Goal: Task Accomplishment & Management: Complete application form

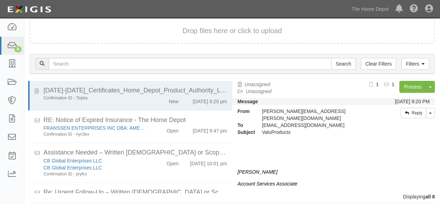
scroll to position [136, 0]
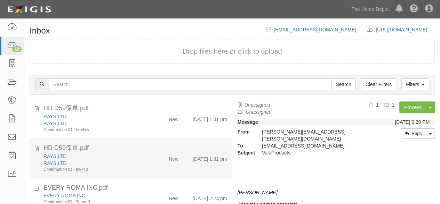
scroll to position [26, 0]
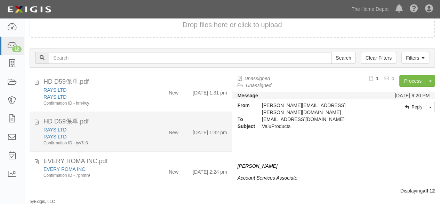
drag, startPoint x: 138, startPoint y: 166, endPoint x: 209, endPoint y: 135, distance: 77.9
click at [138, 166] on div "EVERY ROMA INC." at bounding box center [94, 168] width 103 height 7
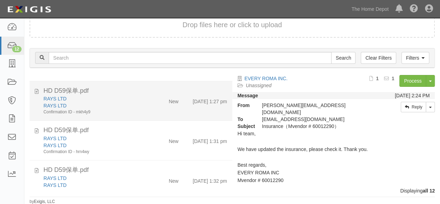
scroll to position [262, 0]
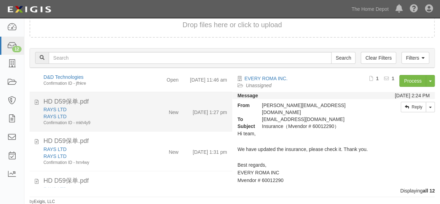
click at [142, 113] on div "RAYS LTD" at bounding box center [94, 109] width 103 height 7
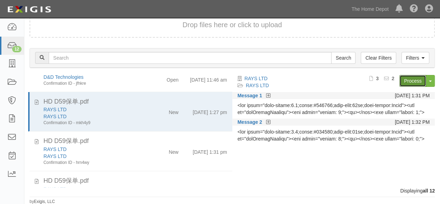
click at [408, 80] on link "Process" at bounding box center [412, 81] width 27 height 12
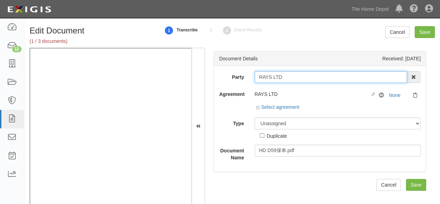
click at [287, 76] on input "RAYS LTD" at bounding box center [331, 77] width 153 height 12
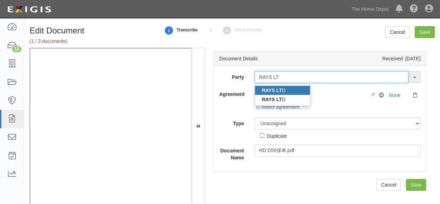
type input "RAYS LT"
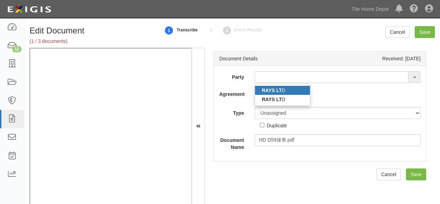
click at [282, 90] on link "RAYS LT D" at bounding box center [282, 90] width 55 height 9
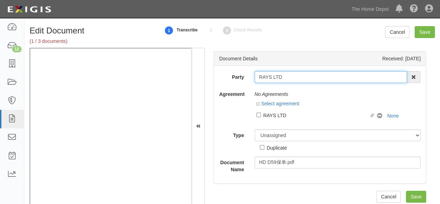
click at [284, 77] on input "RAYS LTD" at bounding box center [331, 77] width 153 height 12
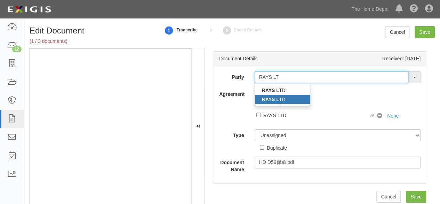
type input "RAYS LT"
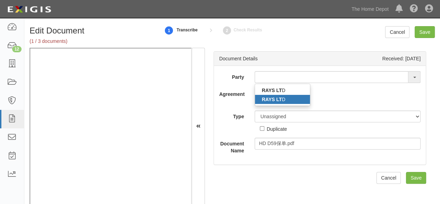
click at [293, 101] on link "RAYS LT D" at bounding box center [282, 99] width 55 height 9
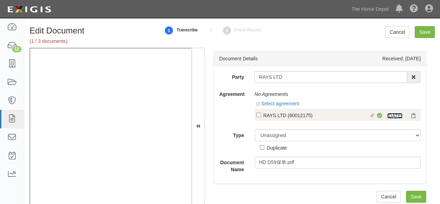
click at [391, 116] on link "[DATE]" at bounding box center [394, 116] width 15 height 6
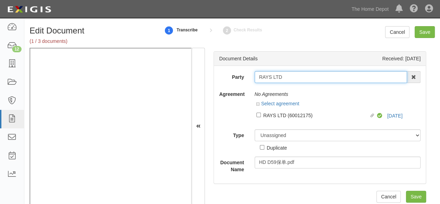
click at [291, 75] on input "RAYS LTD" at bounding box center [331, 77] width 153 height 12
type input "RAYS"
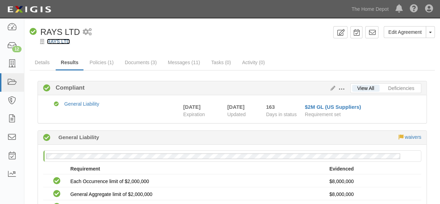
click at [59, 40] on link "RAYS LTD" at bounding box center [58, 42] width 23 height 6
click at [68, 40] on link "RAYS LTD" at bounding box center [58, 42] width 23 height 6
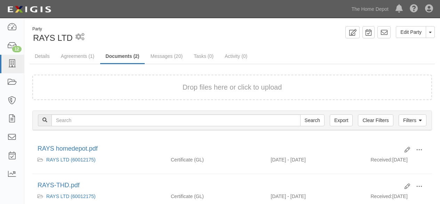
scroll to position [47, 0]
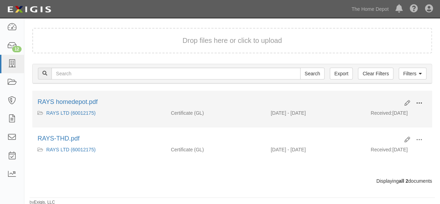
drag, startPoint x: 420, startPoint y: 102, endPoint x: 414, endPoint y: 104, distance: 5.6
click at [416, 103] on span at bounding box center [419, 103] width 6 height 6
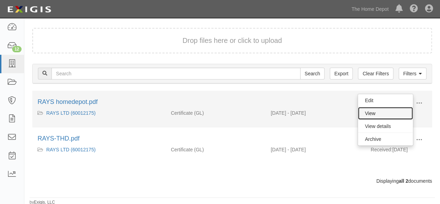
click at [376, 108] on link "View" at bounding box center [385, 113] width 55 height 13
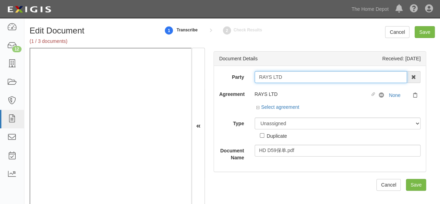
click at [288, 75] on input "RAYS LTD" at bounding box center [331, 77] width 153 height 12
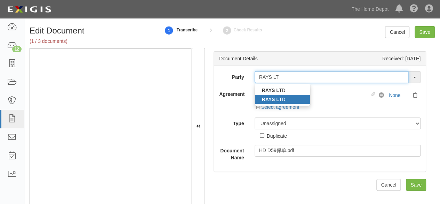
type input "RAYS LT"
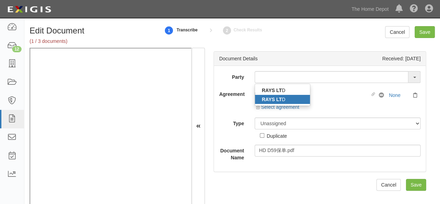
drag, startPoint x: 280, startPoint y: 97, endPoint x: 377, endPoint y: 106, distance: 97.5
click at [280, 97] on strong "RAYS LT" at bounding box center [272, 99] width 20 height 6
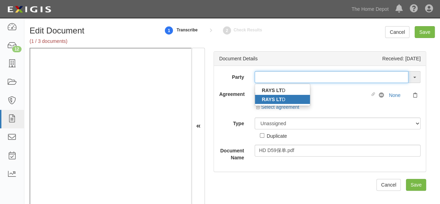
type input "RAYS LTD"
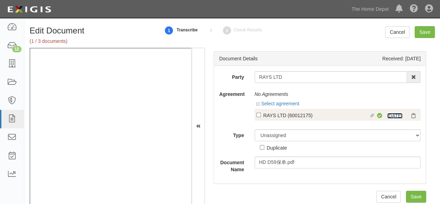
click at [390, 115] on link "[DATE]" at bounding box center [394, 116] width 15 height 6
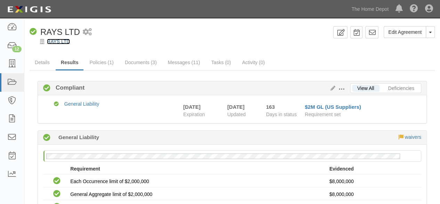
click at [68, 42] on link "RAYS LTD" at bounding box center [58, 42] width 23 height 6
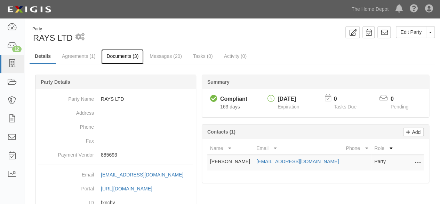
click at [124, 60] on link "Documents (3)" at bounding box center [122, 56] width 42 height 15
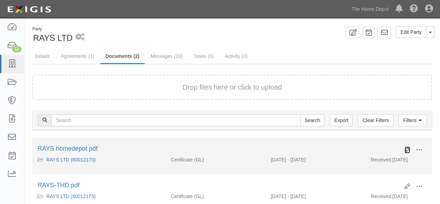
click at [407, 150] on icon at bounding box center [408, 150] width 6 height 6
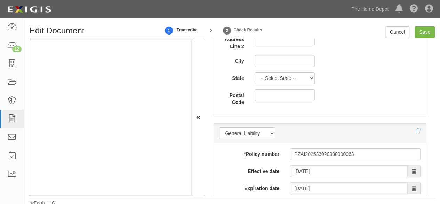
scroll to position [522, 0]
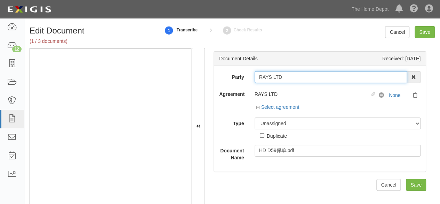
drag, startPoint x: 286, startPoint y: 77, endPoint x: 254, endPoint y: 80, distance: 32.2
click at [252, 80] on div "RAYS LTD 1000576868 Ontario Inc. 10 STRAWBERRY STREET 115282 CANADA LTEE 119479…" at bounding box center [337, 77] width 177 height 12
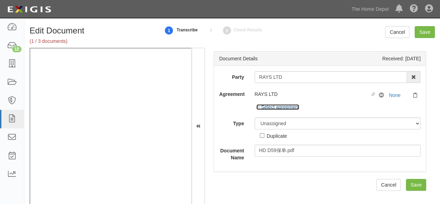
drag, startPoint x: 271, startPoint y: 108, endPoint x: 274, endPoint y: 114, distance: 6.4
click at [271, 108] on link "Select agreement" at bounding box center [277, 107] width 43 height 6
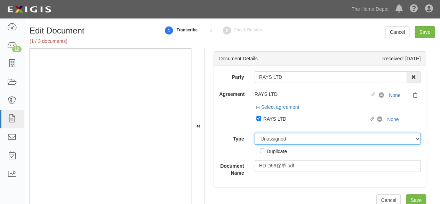
click at [275, 141] on select "Unassigned Binder Cancellation Notice Certificate Contract Endorsement Insuranc…" at bounding box center [338, 139] width 166 height 12
select select "CertificateDetail"
click at [255, 133] on select "Unassigned Binder Cancellation Notice Certificate Contract Endorsement Insuranc…" at bounding box center [338, 139] width 166 height 12
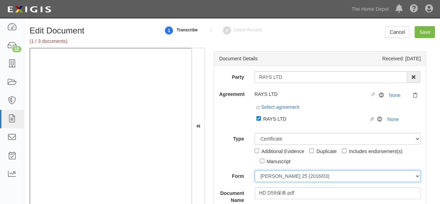
click at [278, 174] on select "ACORD 25 (2016/03) ACORD 101 ACORD 855 NY (2014/05) General" at bounding box center [338, 176] width 166 height 12
select select "GeneralFormDetail"
click at [255, 170] on select "ACORD 25 (2016/03) ACORD 101 ACORD 855 NY (2014/05) General" at bounding box center [338, 176] width 166 height 12
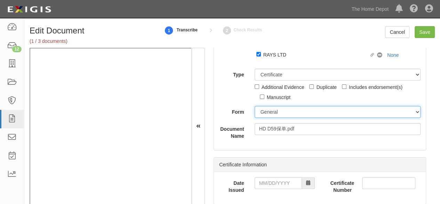
scroll to position [104, 0]
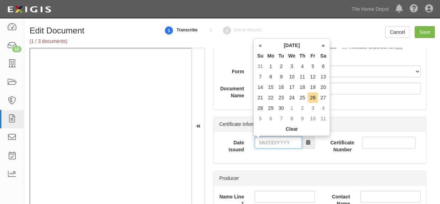
click at [275, 139] on input "Date Issued" at bounding box center [278, 142] width 47 height 12
drag, startPoint x: 262, startPoint y: 96, endPoint x: 264, endPoint y: 100, distance: 4.1
click at [262, 96] on td "21" at bounding box center [260, 97] width 10 height 10
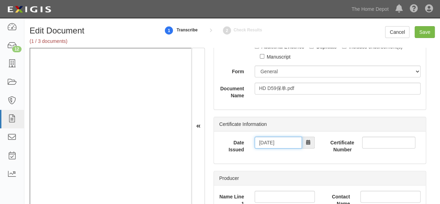
click at [282, 137] on input "09/21/2025" at bounding box center [278, 142] width 47 height 12
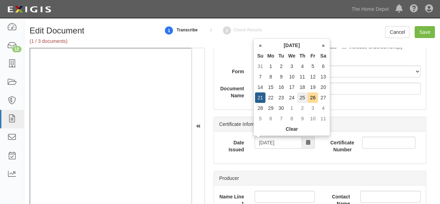
click at [304, 97] on td "25" at bounding box center [302, 97] width 10 height 10
type input "09/25/2025"
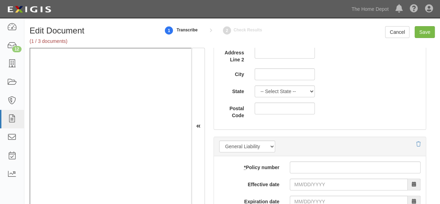
scroll to position [557, 0]
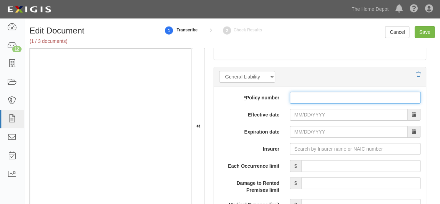
click at [295, 96] on input "* Policy number" at bounding box center [355, 97] width 131 height 12
paste input "PZAI202533020000000063"
type input "PZAI202533020000000063"
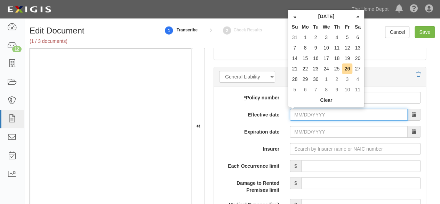
click at [303, 114] on input "Effective date" at bounding box center [349, 115] width 118 height 12
click at [294, 14] on th "«" at bounding box center [294, 16] width 10 height 10
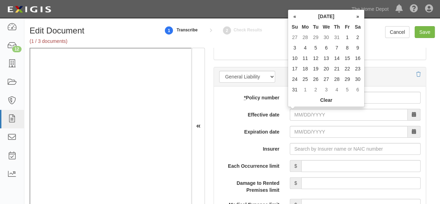
click at [294, 14] on th "«" at bounding box center [294, 16] width 10 height 10
drag, startPoint x: 359, startPoint y: 45, endPoint x: 356, endPoint y: 49, distance: 4.7
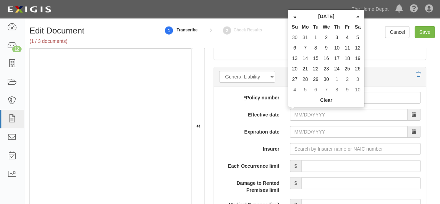
click at [359, 45] on td "12" at bounding box center [357, 47] width 10 height 10
type input "04/12/2025"
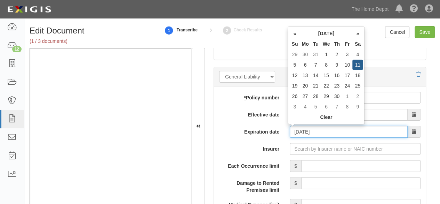
click at [302, 128] on input "04/12/2026" at bounding box center [349, 132] width 118 height 12
click at [356, 63] on td "11" at bounding box center [357, 64] width 10 height 10
type input "04/11/2026"
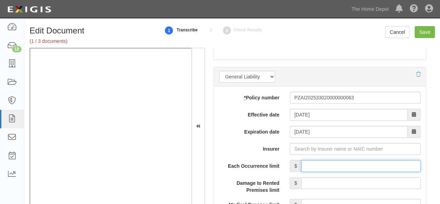
click at [347, 166] on input "Each Occurrence limit" at bounding box center [360, 166] width 119 height 12
type input "8,000,000"
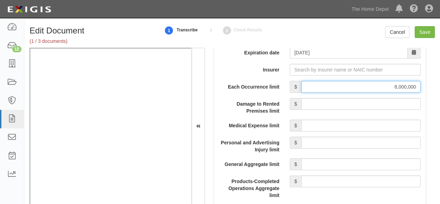
scroll to position [661, 0]
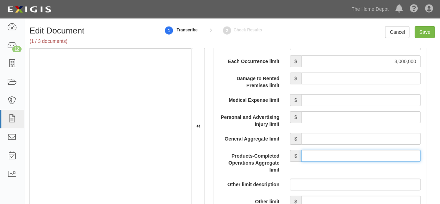
click at [335, 153] on input "Products-Completed Operations Aggregate limit" at bounding box center [360, 156] width 119 height 12
type input "8,000,000"
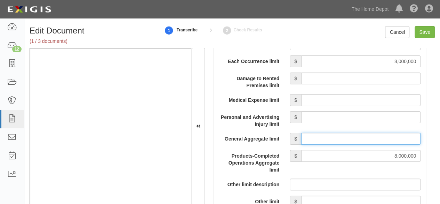
click at [342, 136] on input "General Aggregate limit" at bounding box center [360, 139] width 119 height 12
type input "8,000,000"
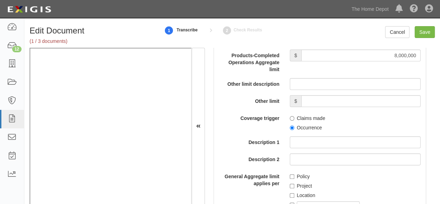
scroll to position [765, 0]
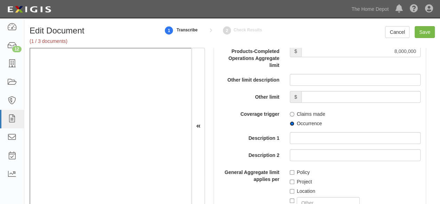
click at [292, 124] on input "Occurrence" at bounding box center [292, 123] width 5 height 5
radio input "true"
click at [424, 31] on input "Save" at bounding box center [425, 32] width 20 height 12
type input "8000000"
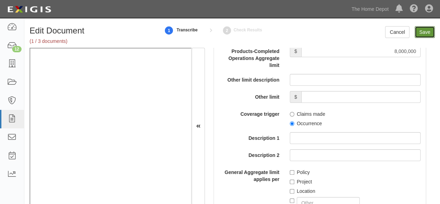
type input "8000000"
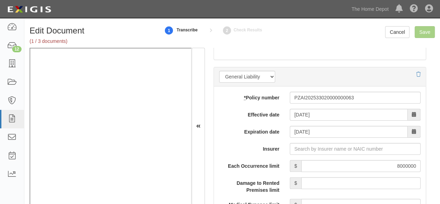
scroll to position [348, 0]
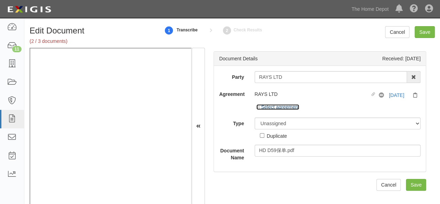
click at [282, 105] on link "Select agreement" at bounding box center [277, 107] width 43 height 6
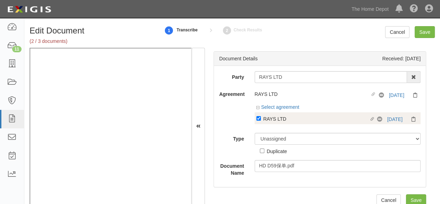
click at [278, 117] on div "RAYS LTD" at bounding box center [316, 118] width 106 height 8
click at [261, 117] on input "Linked agreement RAYS LTD Linked agreement" at bounding box center [258, 118] width 5 height 5
checkbox input "false"
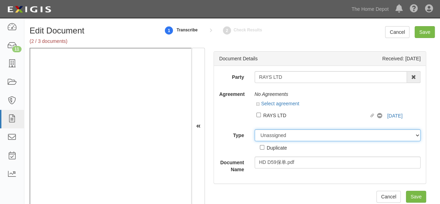
click at [270, 134] on select "Unassigned Binder Cancellation Notice Certificate Contract Endorsement Insuranc…" at bounding box center [338, 135] width 166 height 12
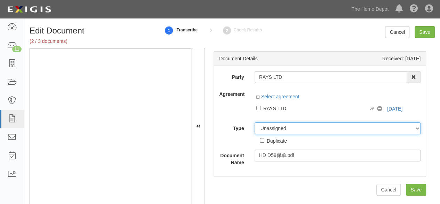
select select "OtherDetail"
click at [255, 122] on select "Unassigned Binder Cancellation Notice Certificate Contract Endorsement Insuranc…" at bounding box center [338, 128] width 166 height 12
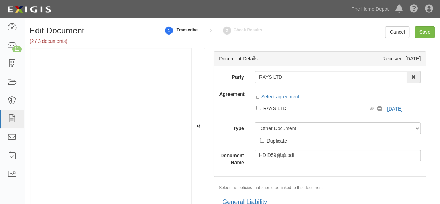
click at [279, 139] on div "Duplicate" at bounding box center [277, 140] width 20 height 8
click at [264, 139] on input "Duplicate" at bounding box center [262, 140] width 5 height 5
checkbox input "true"
click at [424, 37] on input "Save" at bounding box center [425, 32] width 20 height 12
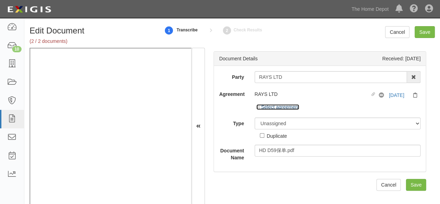
click at [260, 104] on link "Select agreement" at bounding box center [277, 107] width 43 height 6
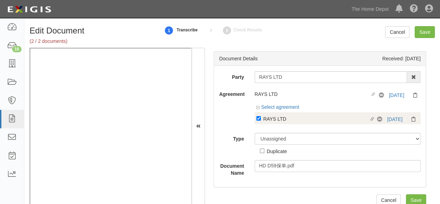
click at [271, 116] on div "RAYS LTD" at bounding box center [316, 118] width 106 height 8
click at [261, 116] on input "Linked agreement RAYS LTD Linked agreement" at bounding box center [258, 118] width 5 height 5
checkbox input "false"
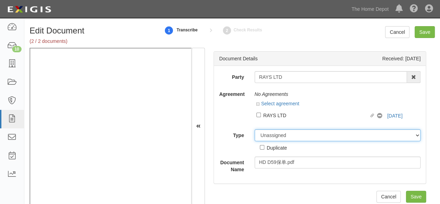
click at [277, 133] on select "Unassigned Binder Cancellation Notice Certificate Contract Endorsement Insuranc…" at bounding box center [338, 135] width 166 height 12
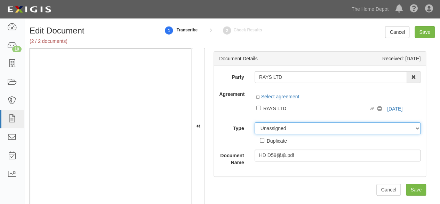
select select "OtherDetail"
click at [255, 122] on select "Unassigned Binder Cancellation Notice Certificate Contract Endorsement Insuranc…" at bounding box center [338, 128] width 166 height 12
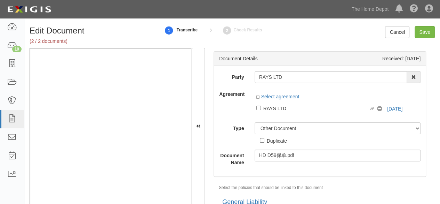
click at [281, 140] on div "Duplicate" at bounding box center [277, 140] width 20 height 8
click at [264, 140] on input "Duplicate" at bounding box center [262, 140] width 5 height 5
checkbox input "true"
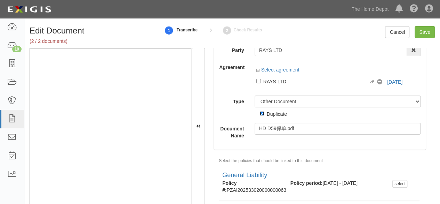
scroll to position [47, 0]
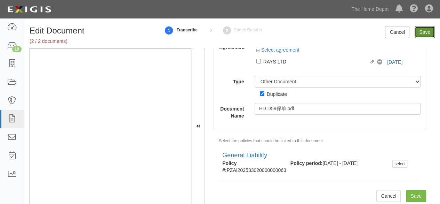
click at [420, 35] on input "Save" at bounding box center [425, 32] width 20 height 12
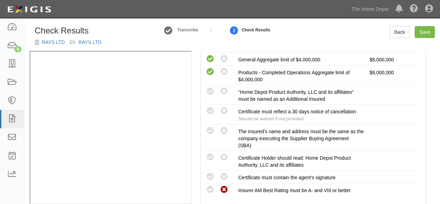
scroll to position [209, 0]
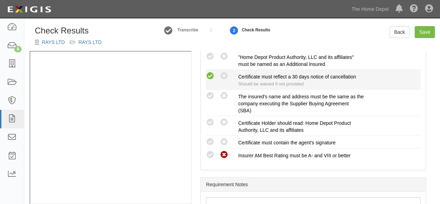
click at [211, 78] on icon at bounding box center [210, 76] width 9 height 9
radio input "true"
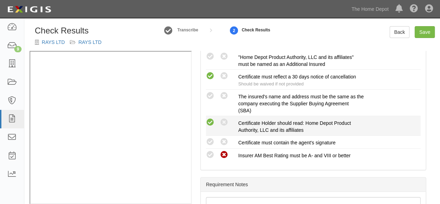
click at [212, 121] on icon at bounding box center [210, 122] width 9 height 9
radio input "true"
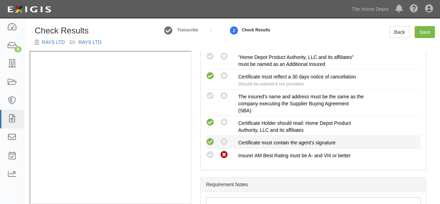
click at [213, 141] on icon at bounding box center [210, 141] width 9 height 9
radio input "true"
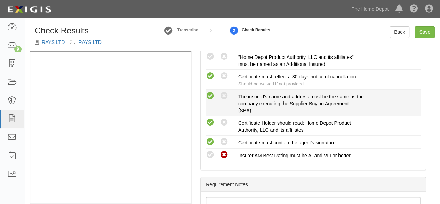
click at [208, 94] on icon at bounding box center [210, 95] width 9 height 9
radio input "true"
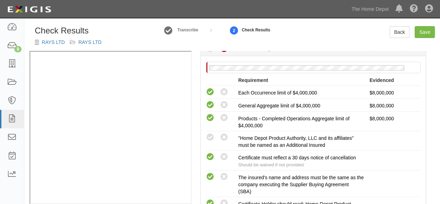
scroll to position [139, 0]
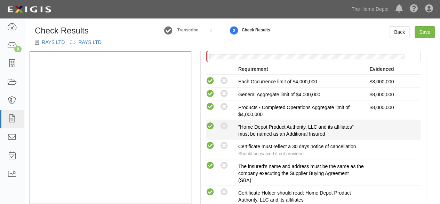
drag, startPoint x: 212, startPoint y: 126, endPoint x: 251, endPoint y: 117, distance: 40.6
click at [212, 125] on icon at bounding box center [210, 126] width 9 height 9
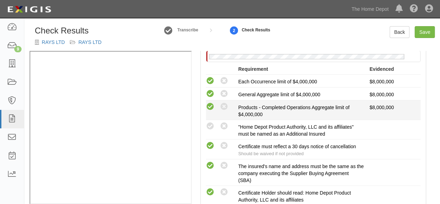
radio input "true"
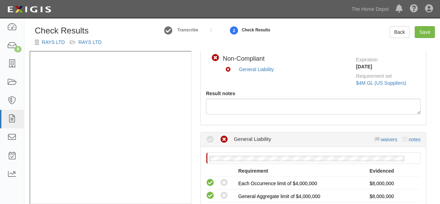
scroll to position [35, 0]
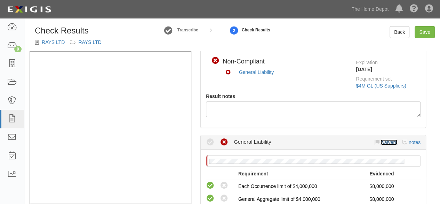
click at [390, 142] on link "waivers" at bounding box center [389, 142] width 16 height 6
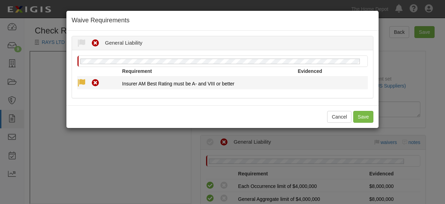
click at [82, 83] on icon at bounding box center [81, 83] width 9 height 9
radio input "true"
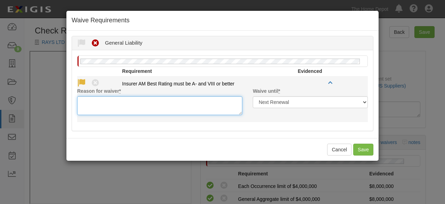
click at [96, 108] on textarea "Reason for waiver *" at bounding box center [159, 105] width 165 height 19
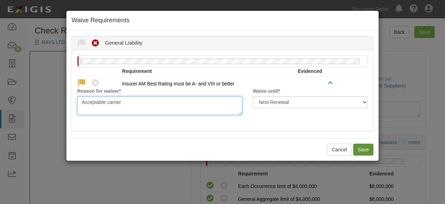
type textarea "Acceptable carrier"
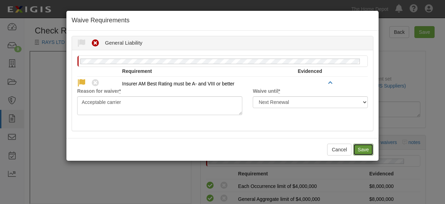
click at [369, 148] on button "Save" at bounding box center [363, 149] width 20 height 12
radio input "true"
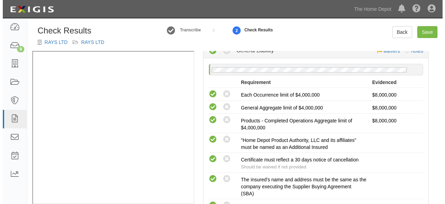
scroll to position [70, 0]
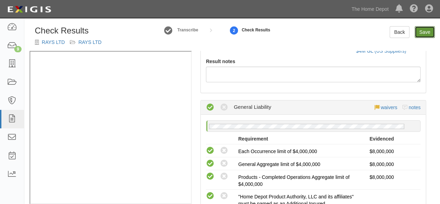
click at [422, 33] on link "Save" at bounding box center [425, 32] width 20 height 12
radio input "true"
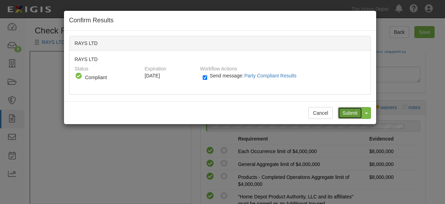
click at [351, 112] on input "Submit" at bounding box center [350, 113] width 24 height 12
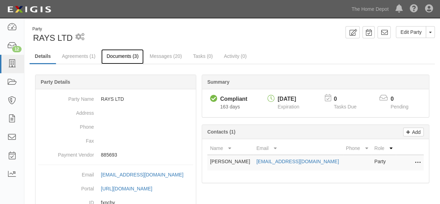
click at [115, 55] on link "Documents (3)" at bounding box center [122, 56] width 42 height 15
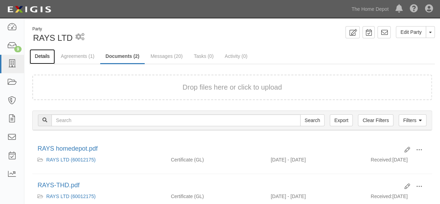
click at [40, 56] on link "Details" at bounding box center [42, 56] width 25 height 15
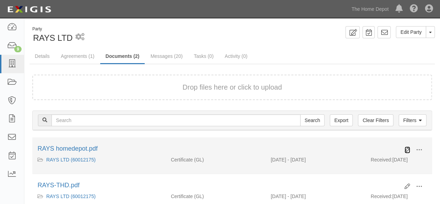
click at [408, 149] on icon at bounding box center [408, 150] width 6 height 6
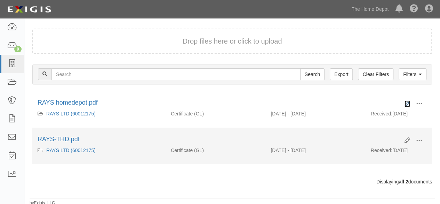
scroll to position [47, 0]
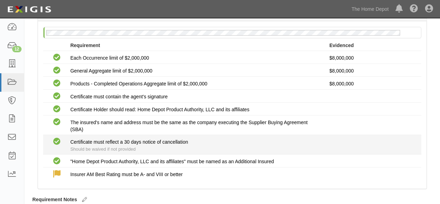
scroll to position [114, 0]
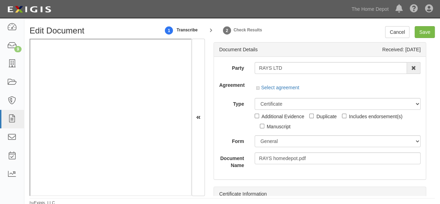
scroll to position [28, 0]
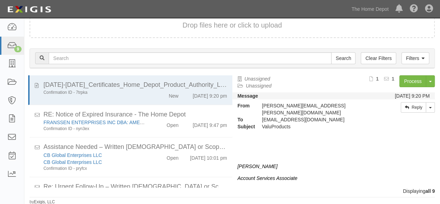
scroll to position [213, 0]
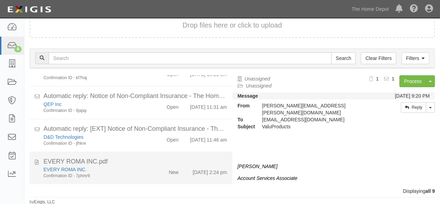
click at [129, 167] on div "EVERY ROMA INC." at bounding box center [94, 169] width 103 height 7
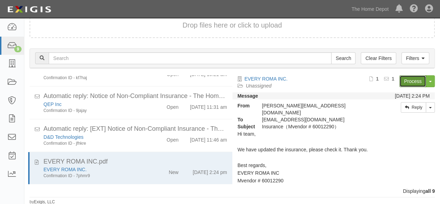
click at [401, 81] on link "Process" at bounding box center [412, 81] width 27 height 12
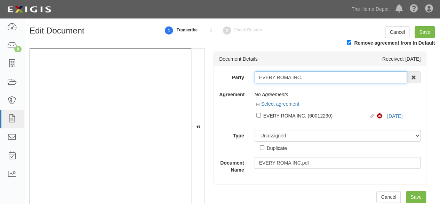
drag, startPoint x: 267, startPoint y: 66, endPoint x: 236, endPoint y: 75, distance: 32.6
click at [236, 75] on div "Party EVERY ROMA INC. 1000576868 Ontario Inc. 10 STRAWBERRY STREET 115282 CANAD…" at bounding box center [320, 77] width 212 height 12
click at [311, 78] on input "EVERY ROMA INC." at bounding box center [331, 77] width 153 height 12
type input "EVERY ROMA INC."
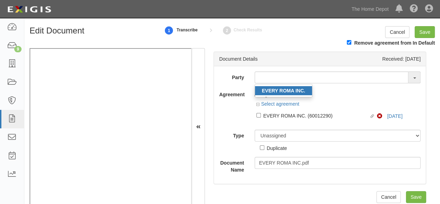
click at [284, 88] on strong "EVERY ROMA INC." at bounding box center [283, 91] width 43 height 6
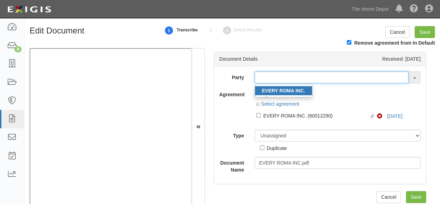
type input "EVERY ROMA INC."
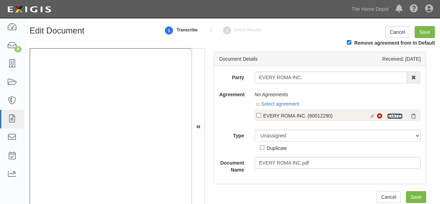
click at [392, 115] on link "[DATE]" at bounding box center [394, 116] width 15 height 6
drag, startPoint x: 270, startPoint y: 117, endPoint x: 266, endPoint y: 130, distance: 13.2
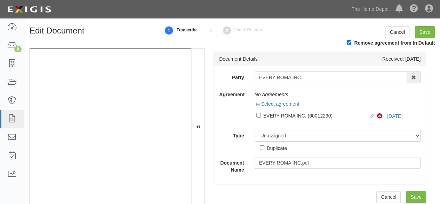
click at [270, 117] on div "EVERY ROMA INC. (60012290)" at bounding box center [316, 115] width 106 height 8
click at [261, 117] on input "Linked agreement EVERY ROMA INC. (60012290) Linked agreement" at bounding box center [258, 115] width 5 height 5
checkbox input "true"
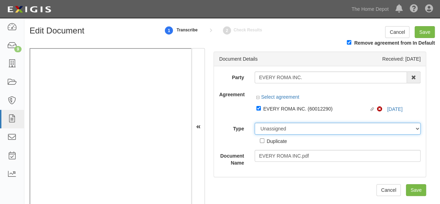
drag, startPoint x: 266, startPoint y: 132, endPoint x: 269, endPoint y: 128, distance: 4.8
click at [266, 132] on select "Unassigned Binder Cancellation Notice Certificate Contract Endorsement Insuranc…" at bounding box center [338, 128] width 166 height 12
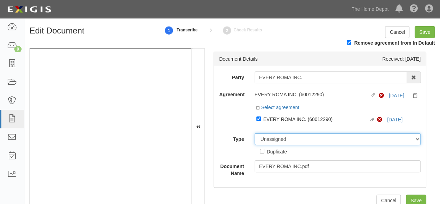
select select "CertificateDetail"
click at [255, 133] on select "Unassigned Binder Cancellation Notice Certificate Contract Endorsement Insuranc…" at bounding box center [338, 139] width 166 height 12
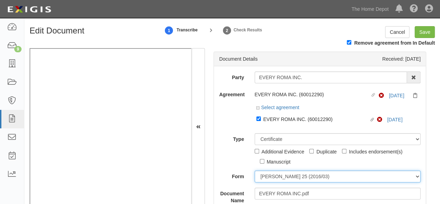
drag, startPoint x: 268, startPoint y: 179, endPoint x: 270, endPoint y: 175, distance: 4.2
click at [269, 177] on select "ACORD 25 (2016/03) ACORD 101 ACORD 855 NY (2014/05) General" at bounding box center [338, 176] width 166 height 12
select select "GeneralFormDetail"
click at [255, 170] on select "ACORD 25 (2016/03) ACORD 101 ACORD 855 NY (2014/05) General" at bounding box center [338, 176] width 166 height 12
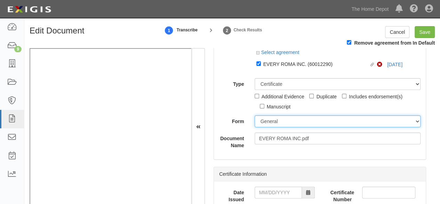
scroll to position [70, 0]
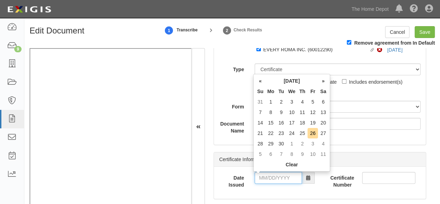
click at [269, 176] on input "Date Issued" at bounding box center [278, 178] width 47 height 12
drag, startPoint x: 261, startPoint y: 145, endPoint x: 264, endPoint y: 152, distance: 7.2
click at [261, 145] on td "28" at bounding box center [260, 143] width 10 height 10
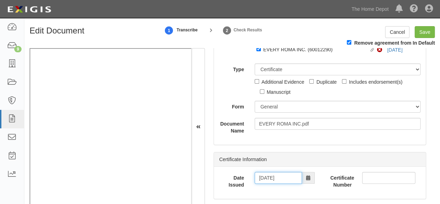
drag, startPoint x: 273, startPoint y: 178, endPoint x: 277, endPoint y: 173, distance: 6.8
click at [273, 178] on input "09/28/2025" at bounding box center [278, 178] width 47 height 12
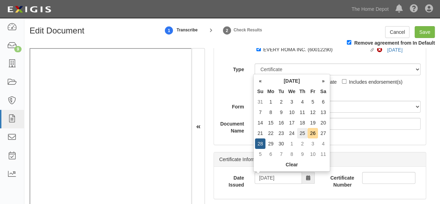
click at [301, 135] on td "25" at bounding box center [302, 133] width 10 height 10
type input "09/25/2025"
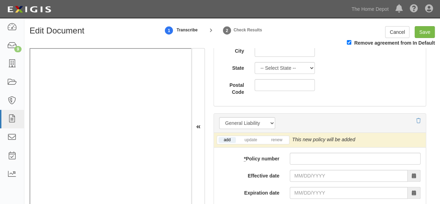
scroll to position [522, 0]
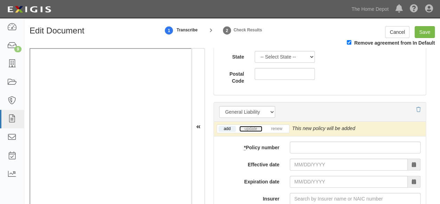
click at [250, 129] on link "update" at bounding box center [250, 129] width 23 height 6
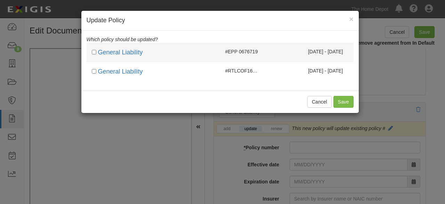
click at [256, 54] on span "#EPP 0676719" at bounding box center [241, 52] width 33 height 6
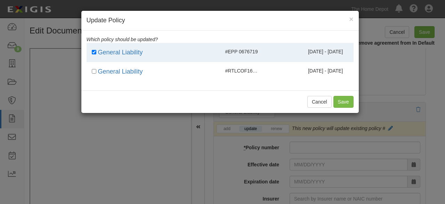
checkbox input "true"
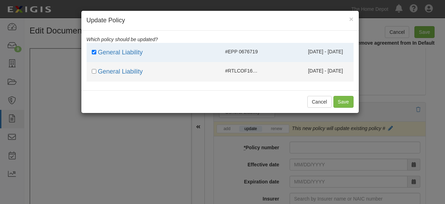
drag, startPoint x: 258, startPoint y: 72, endPoint x: 308, endPoint y: 83, distance: 50.8
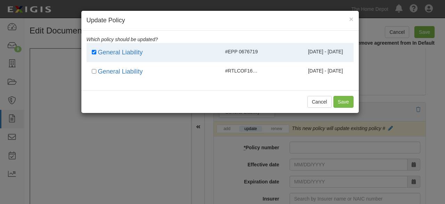
click at [259, 72] on span "#RTLCOF161365632" at bounding box center [248, 71] width 47 height 6
checkbox input "true"
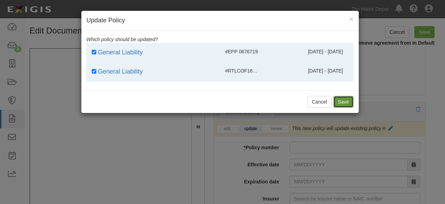
click at [341, 99] on button "Save" at bounding box center [344, 102] width 20 height 12
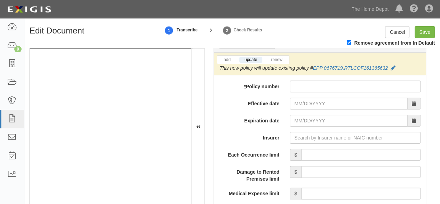
scroll to position [591, 0]
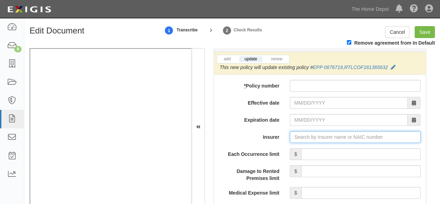
click at [302, 137] on input "Insurer" at bounding box center [355, 137] width 131 height 12
paste input "20346"
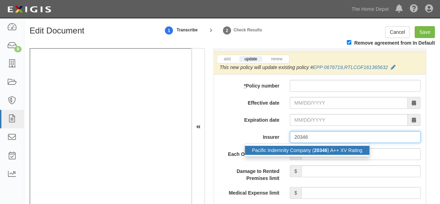
click at [294, 148] on div "Pacific Indemnity Company ( 20346 ) A++ XV Rating" at bounding box center [307, 149] width 125 height 9
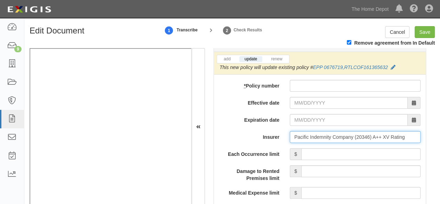
type input "Pacific Indemnity Company (20346) A++ XV Rating"
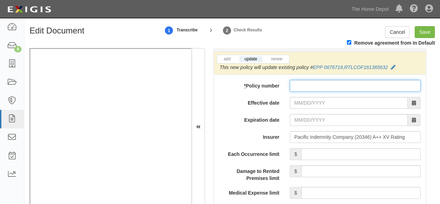
click at [299, 82] on input "* Policy number" at bounding box center [355, 86] width 131 height 12
paste input "RTLCOF161369661"
type input "RTLCOF161369661"
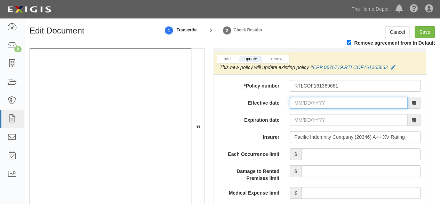
click at [303, 98] on input "Effective date" at bounding box center [349, 103] width 118 height 12
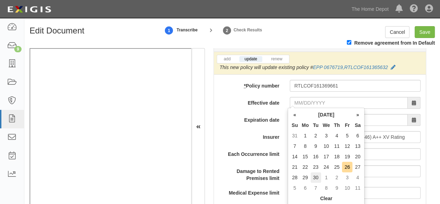
click at [314, 176] on td "30" at bounding box center [316, 177] width 10 height 10
type input "09/30/2025"
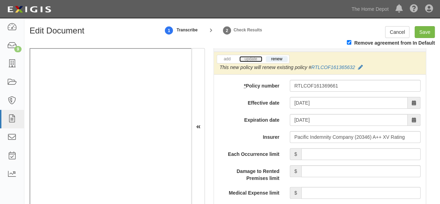
click at [253, 60] on link "update" at bounding box center [250, 59] width 23 height 6
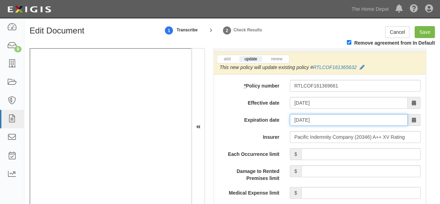
click at [315, 118] on input "09/30/2026" at bounding box center [349, 120] width 118 height 12
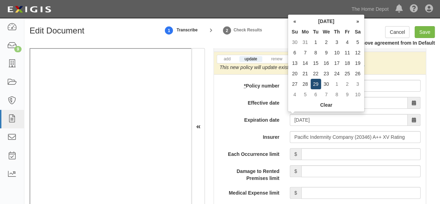
click at [316, 87] on td "29" at bounding box center [316, 84] width 10 height 10
type input "09/29/2026"
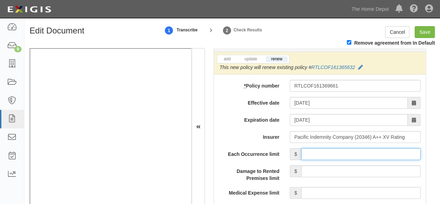
drag, startPoint x: 331, startPoint y: 151, endPoint x: 334, endPoint y: 146, distance: 5.7
click at [331, 151] on input "Each Occurrence limit" at bounding box center [360, 154] width 119 height 12
type input "8,000,000"
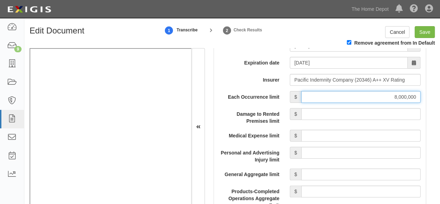
scroll to position [661, 0]
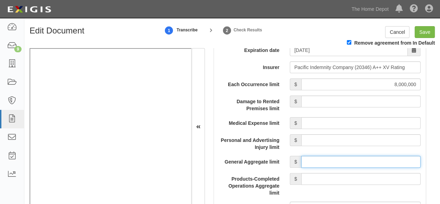
click at [325, 159] on input "General Aggregate limit" at bounding box center [360, 162] width 119 height 12
type input "8,000,000"
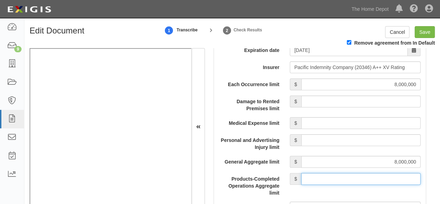
click at [347, 177] on input "Products-Completed Operations Aggregate limit" at bounding box center [360, 179] width 119 height 12
type input "8,000,000"
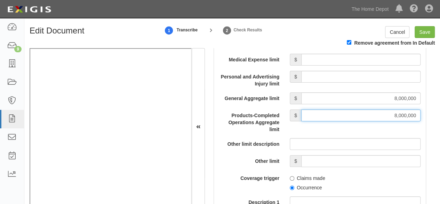
scroll to position [731, 0]
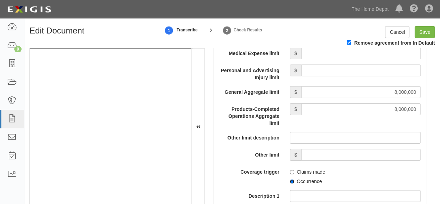
click at [290, 180] on input "Occurrence" at bounding box center [292, 181] width 5 height 5
radio input "true"
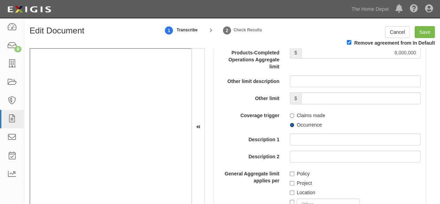
scroll to position [800, 0]
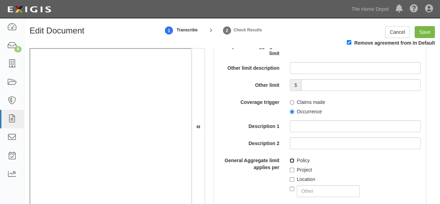
click at [290, 158] on input "Policy" at bounding box center [292, 160] width 5 height 5
checkbox input "true"
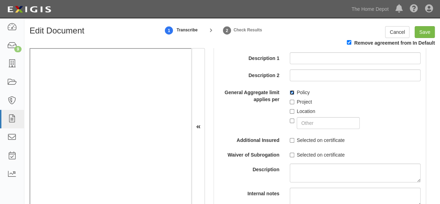
scroll to position [870, 0]
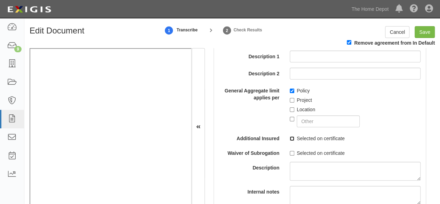
click at [290, 137] on input "Selected on certificate" at bounding box center [292, 138] width 5 height 5
checkbox input "true"
click at [424, 31] on input "Save" at bounding box center [425, 32] width 20 height 12
type input "8000000"
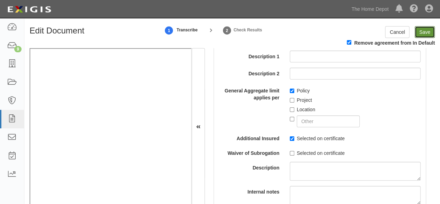
type input "8000000"
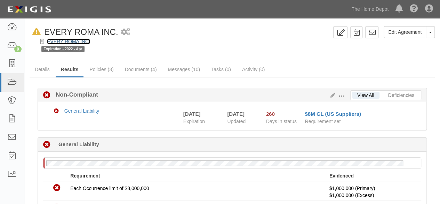
click at [81, 41] on link "EVERY ROMA INC." at bounding box center [68, 42] width 43 height 6
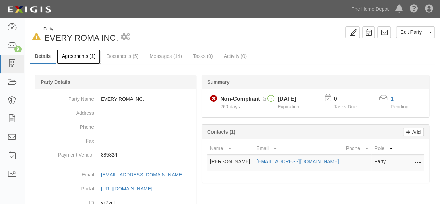
click at [79, 59] on link "Agreements (1)" at bounding box center [79, 56] width 44 height 15
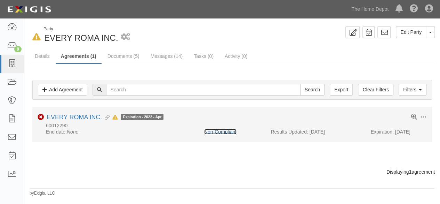
click at [235, 132] on link "Non-Compliant" at bounding box center [220, 132] width 32 height 6
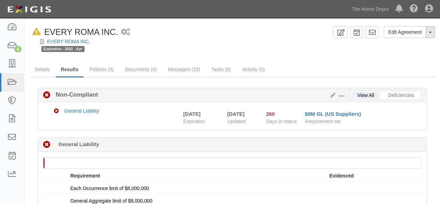
drag, startPoint x: 0, startPoint y: 0, endPoint x: 431, endPoint y: 36, distance: 432.9
click at [431, 36] on button "Toggle Agreement Dropdown" at bounding box center [430, 32] width 9 height 12
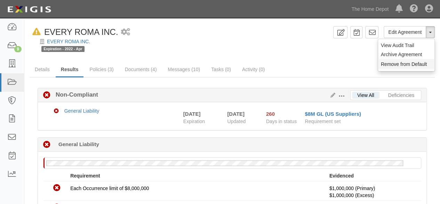
click at [398, 67] on button "Remove from Default" at bounding box center [406, 64] width 56 height 10
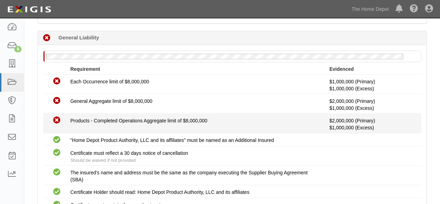
scroll to position [139, 0]
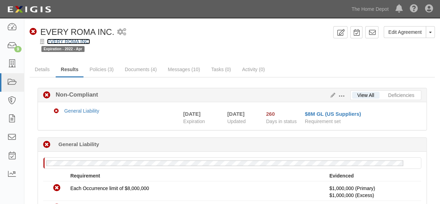
click at [80, 41] on link "EVERY ROMA INC." at bounding box center [68, 42] width 43 height 6
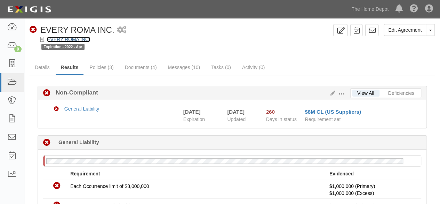
scroll to position [118, 0]
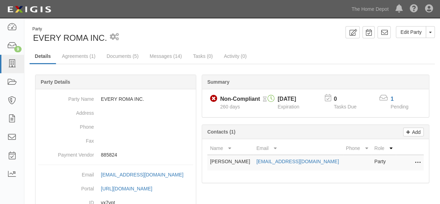
click at [121, 57] on link "Documents (5)" at bounding box center [122, 56] width 42 height 14
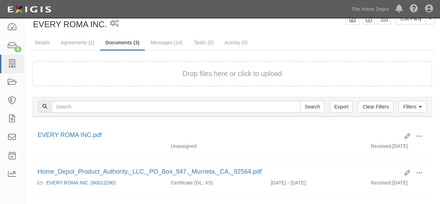
scroll to position [35, 0]
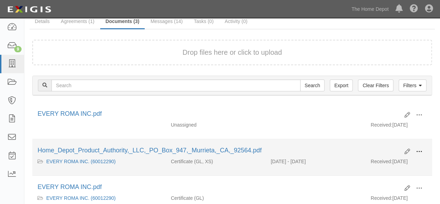
click at [420, 150] on span at bounding box center [419, 151] width 6 height 6
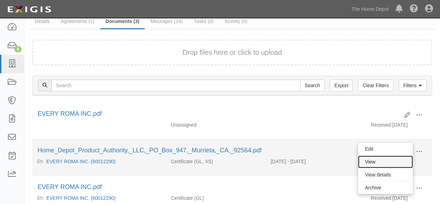
click at [398, 157] on link "View" at bounding box center [385, 161] width 55 height 13
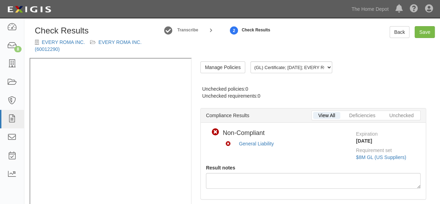
radio input "true"
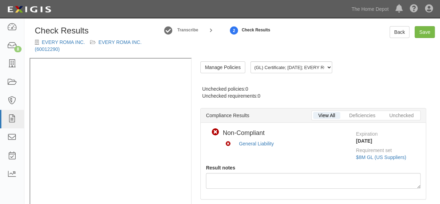
radio input "true"
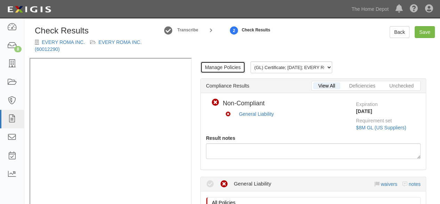
click at [220, 63] on link "Manage Policies" at bounding box center [222, 67] width 45 height 12
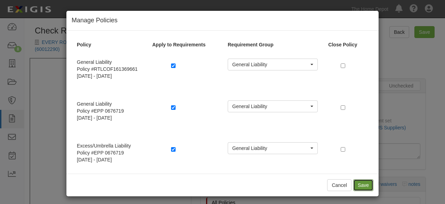
click at [358, 185] on button "Save" at bounding box center [363, 185] width 20 height 12
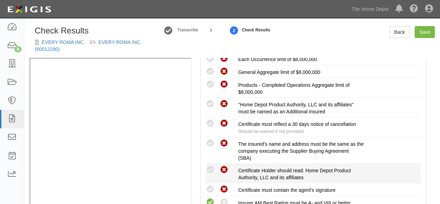
scroll to position [209, 0]
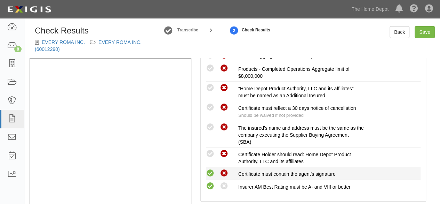
click at [212, 172] on icon at bounding box center [210, 173] width 9 height 9
radio input "true"
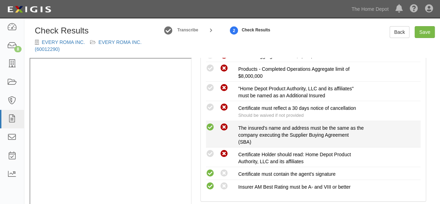
click at [210, 124] on icon at bounding box center [210, 127] width 9 height 9
radio input "true"
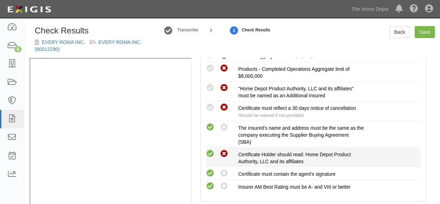
click at [210, 150] on icon at bounding box center [210, 153] width 9 height 9
radio input "true"
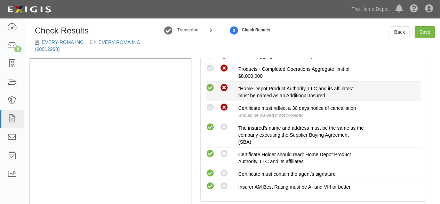
click at [212, 89] on icon at bounding box center [210, 87] width 9 height 9
radio input "true"
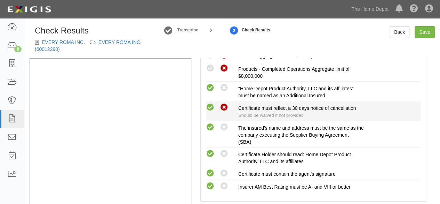
click at [209, 105] on icon at bounding box center [210, 107] width 9 height 9
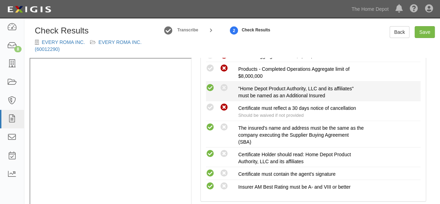
radio input "true"
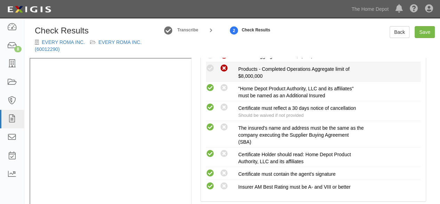
click at [210, 68] on icon at bounding box center [210, 68] width 9 height 9
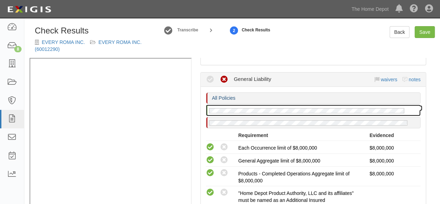
scroll to position [0, 0]
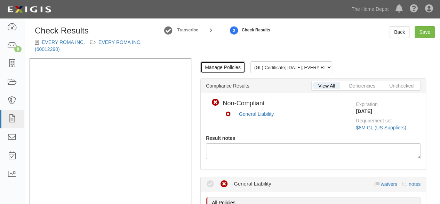
click at [212, 66] on link "Manage Policies" at bounding box center [222, 67] width 45 height 12
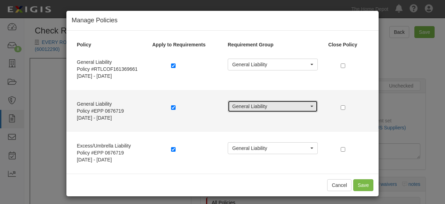
click at [293, 111] on button "General Liability" at bounding box center [273, 106] width 90 height 12
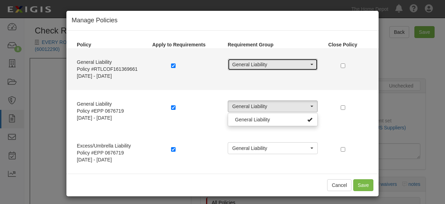
click at [287, 65] on span "General Liability" at bounding box center [270, 64] width 77 height 7
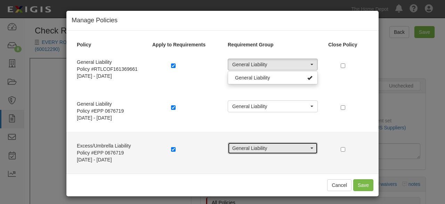
click at [289, 147] on span "General Liability" at bounding box center [270, 147] width 77 height 7
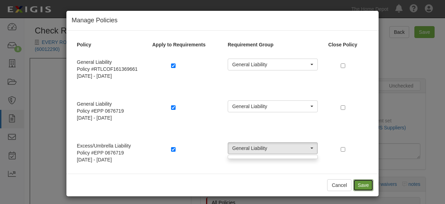
click at [360, 186] on button "Save" at bounding box center [363, 185] width 20 height 12
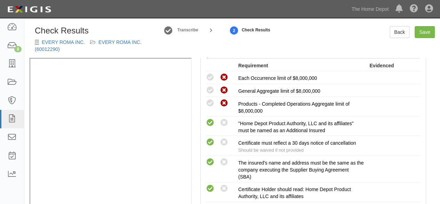
scroll to position [139, 0]
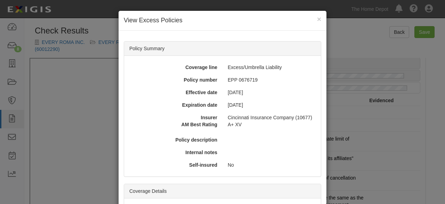
click at [392, 97] on div "× View Excess Policies Policy Summary Coverage line Excess/Umbrella Liability P…" at bounding box center [222, 102] width 445 height 204
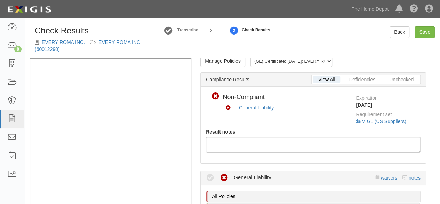
scroll to position [0, 0]
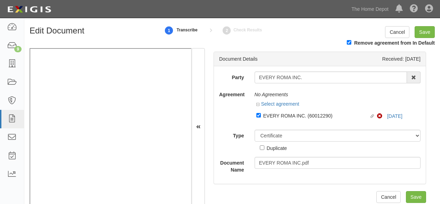
select select "CertificateDetail"
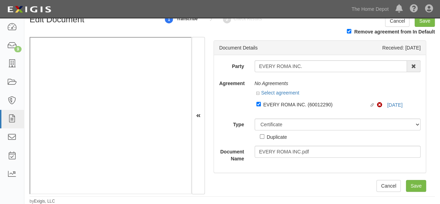
scroll to position [1, 0]
click at [271, 96] on div "Select agreement" at bounding box center [338, 92] width 166 height 9
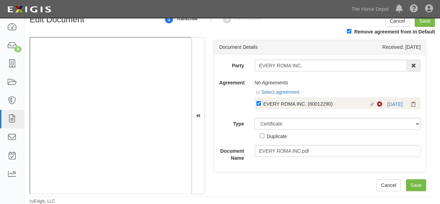
click at [273, 104] on div "EVERY ROMA INC. (60012290)" at bounding box center [316, 103] width 106 height 8
click at [261, 104] on input "Linked agreement EVERY ROMA INC. (60012290) Linked agreement" at bounding box center [258, 103] width 5 height 5
click at [273, 104] on div "EVERY ROMA INC. (60012290)" at bounding box center [316, 103] width 106 height 8
click at [261, 104] on input "Linked agreement EVERY ROMA INC. (60012290) Linked agreement" at bounding box center [258, 103] width 5 height 5
checkbox input "true"
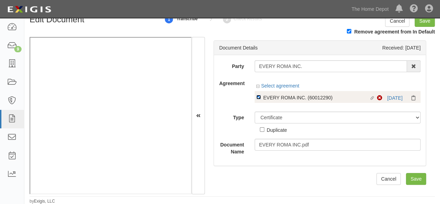
scroll to position [0, 0]
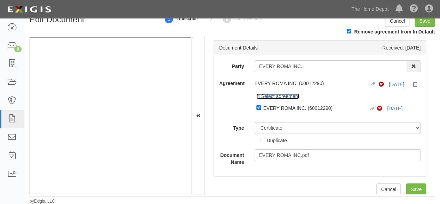
click at [273, 96] on link "Select agreement" at bounding box center [277, 96] width 43 height 6
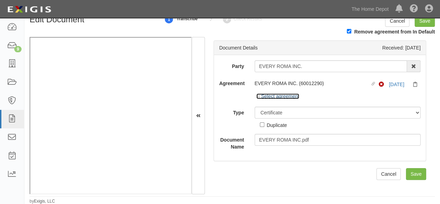
click at [273, 96] on link "Select agreement" at bounding box center [277, 96] width 43 height 6
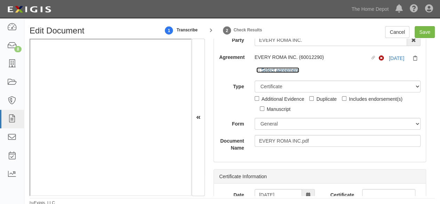
click at [271, 70] on link "Select agreement" at bounding box center [277, 70] width 43 height 6
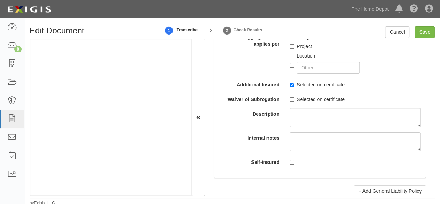
scroll to position [967, 0]
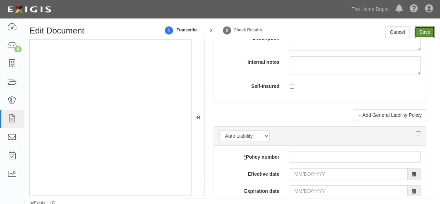
click at [420, 32] on input "Save" at bounding box center [425, 32] width 20 height 12
type input "8000000"
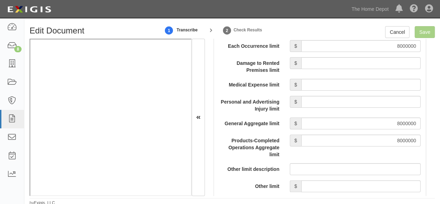
scroll to position [584, 0]
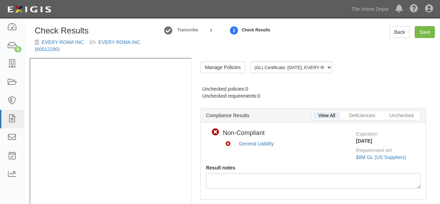
radio input "true"
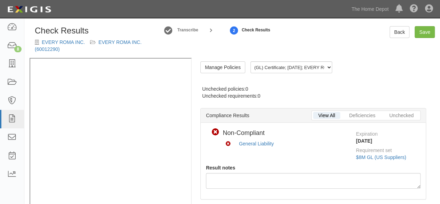
radio input "true"
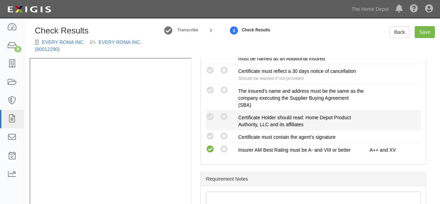
scroll to position [249, 0]
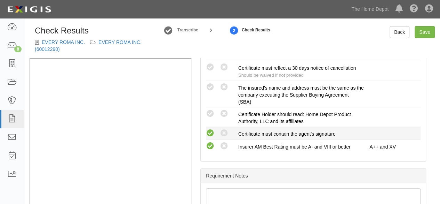
click at [210, 129] on icon at bounding box center [210, 133] width 9 height 9
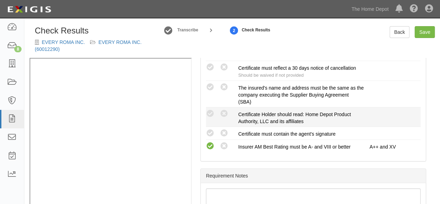
radio input "true"
click at [211, 112] on icon at bounding box center [210, 113] width 9 height 9
radio input "true"
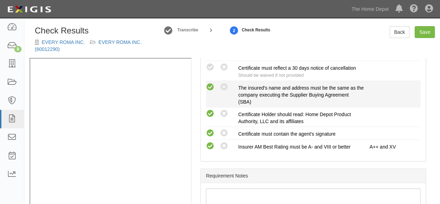
click at [214, 86] on icon at bounding box center [210, 87] width 9 height 9
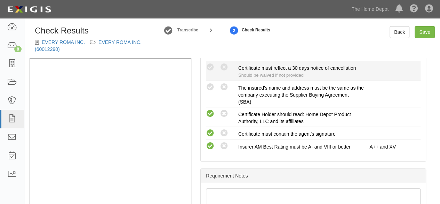
radio input "true"
click at [211, 70] on icon at bounding box center [210, 67] width 9 height 9
radio input "true"
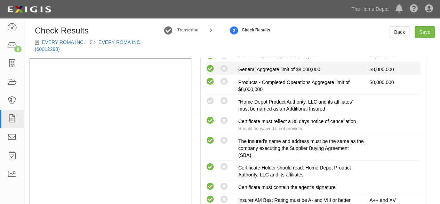
scroll to position [144, 0]
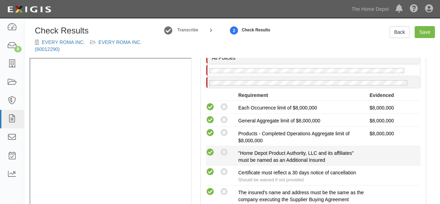
click at [210, 149] on icon at bounding box center [210, 152] width 9 height 9
radio input "true"
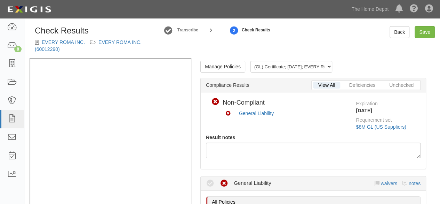
scroll to position [0, 0]
click at [418, 34] on link "Save" at bounding box center [425, 32] width 20 height 12
radio input "true"
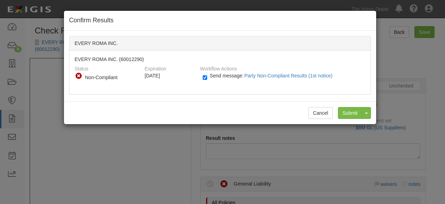
click at [404, 63] on div "Confirm Results EVERY ROMA INC. EVERY ROMA INC. (60012290) Status Compliant Non…" at bounding box center [222, 102] width 445 height 204
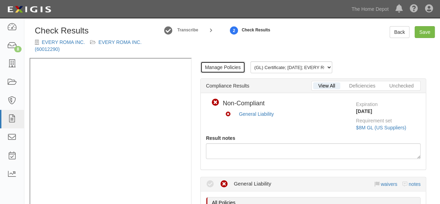
click at [215, 63] on link "Manage Policies" at bounding box center [222, 67] width 45 height 12
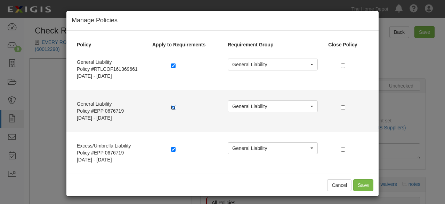
click at [171, 106] on input "checkbox" at bounding box center [173, 107] width 5 height 5
checkbox input "false"
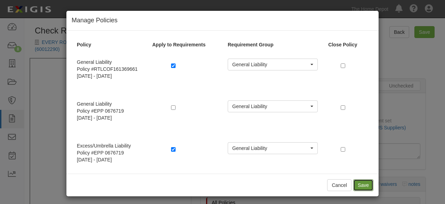
click at [366, 186] on button "Save" at bounding box center [363, 185] width 20 height 12
radio input "true"
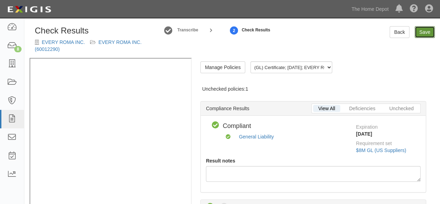
click at [425, 32] on link "Save" at bounding box center [425, 32] width 20 height 12
radio input "true"
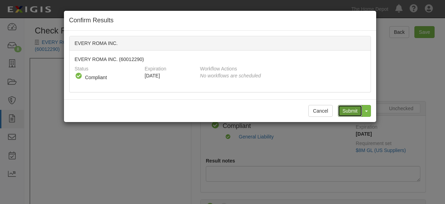
click at [356, 111] on input "Submit" at bounding box center [350, 111] width 24 height 12
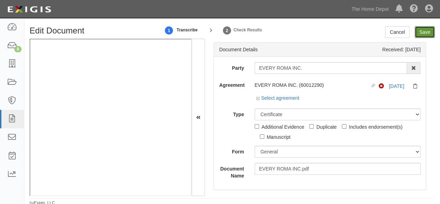
click at [429, 33] on input "Save" at bounding box center [425, 32] width 20 height 12
type input "8000000"
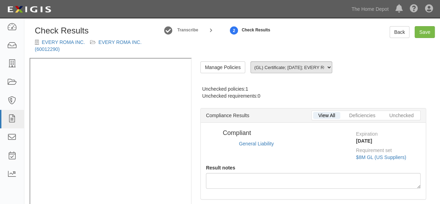
radio input "false"
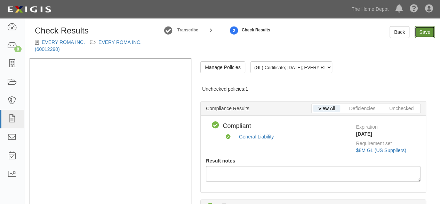
click at [420, 32] on link "Save" at bounding box center [425, 32] width 20 height 12
radio input "true"
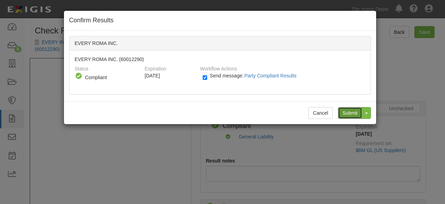
click at [353, 112] on input "Submit" at bounding box center [350, 113] width 24 height 12
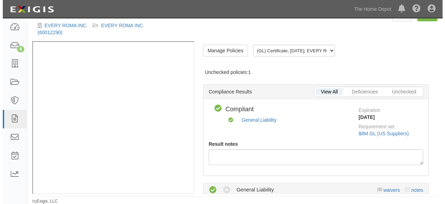
scroll to position [174, 0]
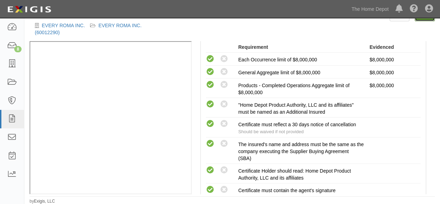
click at [424, 18] on link "Save" at bounding box center [425, 15] width 20 height 12
radio input "true"
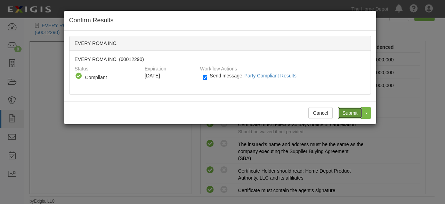
click at [350, 111] on input "Submit" at bounding box center [350, 113] width 24 height 12
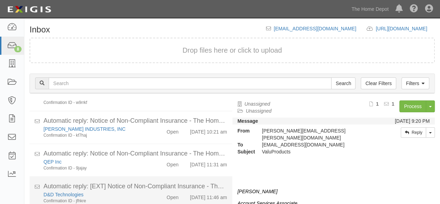
scroll to position [51, 0]
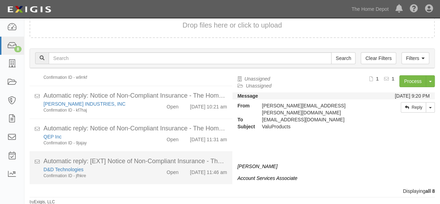
click at [123, 166] on div "D&D Technologies" at bounding box center [94, 169] width 103 height 7
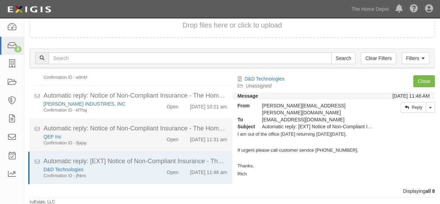
click at [133, 140] on div "Confirmation ID - 9jajay" at bounding box center [94, 143] width 103 height 6
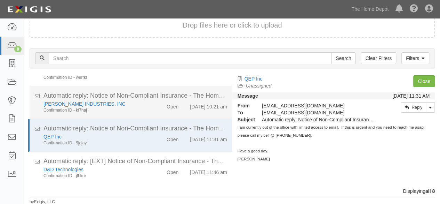
click at [142, 103] on div "[PERSON_NAME] INDUSTRIES, INC Confirmation ID - kf7haj Open [DATE] 10:21 am" at bounding box center [135, 106] width 194 height 13
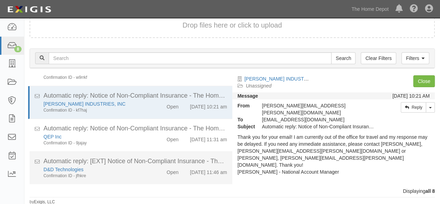
click at [132, 166] on div "D&D Technologies" at bounding box center [94, 169] width 103 height 7
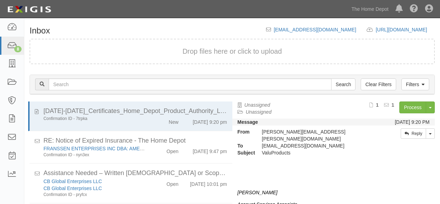
scroll to position [26, 0]
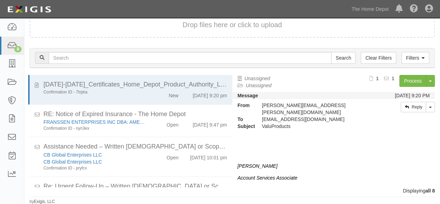
scroll to position [180, 0]
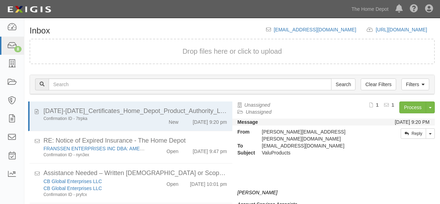
scroll to position [26, 0]
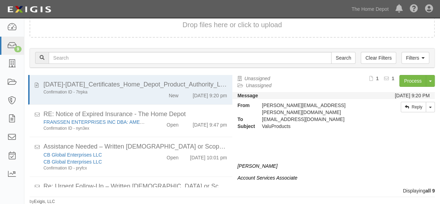
scroll to position [220, 0]
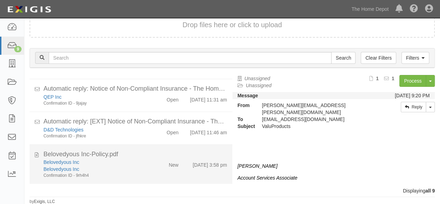
drag, startPoint x: 141, startPoint y: 165, endPoint x: 272, endPoint y: 118, distance: 139.4
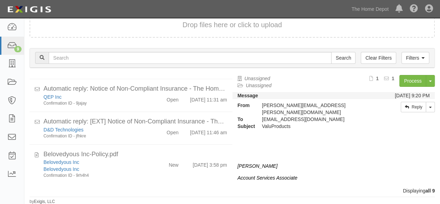
click at [141, 165] on div "Belovedyous Inc" at bounding box center [94, 168] width 103 height 7
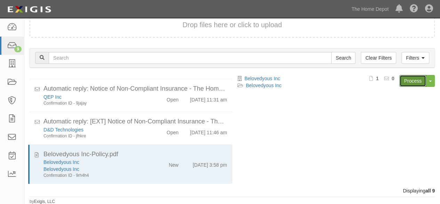
click at [409, 78] on link "Process" at bounding box center [412, 81] width 27 height 12
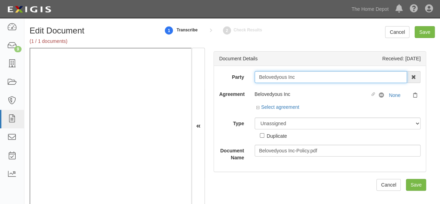
click at [299, 78] on input "Belovedyous Inc" at bounding box center [331, 77] width 153 height 12
type input "Belovedyous In"
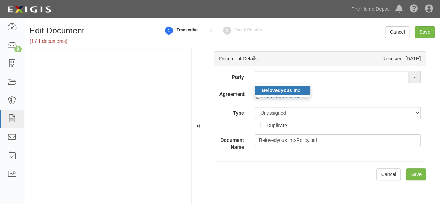
click at [271, 88] on strong "Belovedyous In" at bounding box center [280, 90] width 36 height 6
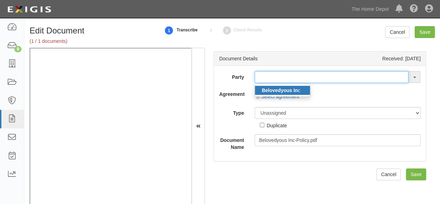
type input "Belovedyous Inc"
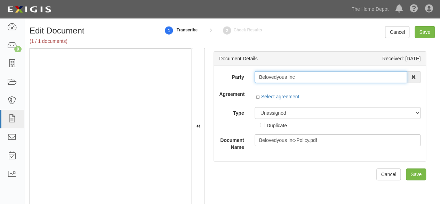
click at [278, 74] on input "Belovedyous Inc" at bounding box center [331, 77] width 153 height 12
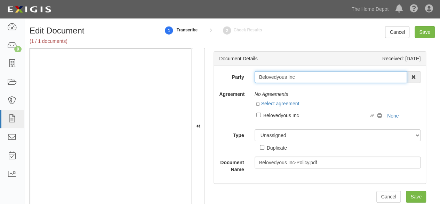
click at [278, 74] on input "Belovedyous Inc" at bounding box center [331, 77] width 153 height 12
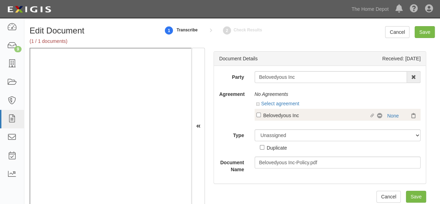
click at [312, 114] on div "Belovedyous Inc" at bounding box center [316, 115] width 106 height 8
click at [261, 114] on input "Linked agreement Belovedyous Inc Linked agreement" at bounding box center [258, 114] width 5 height 5
checkbox input "true"
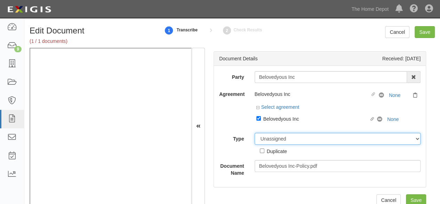
click at [275, 127] on div "Party Belovedyous Inc Belovedyous In c 1000576868 Ontario Inc. 10 STRAWBERRY ST…" at bounding box center [319, 123] width 201 height 105
select select "CertificateDetail"
click at [255, 133] on select "Unassigned Binder Cancellation Notice Certificate Contract Endorsement Insuranc…" at bounding box center [338, 139] width 166 height 12
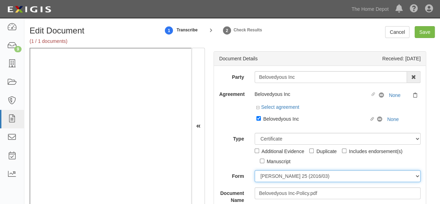
click at [273, 174] on select "[PERSON_NAME] 25 (2016/03) [PERSON_NAME] 101 [PERSON_NAME] 855 NY (2014/05) Gen…" at bounding box center [338, 176] width 166 height 12
select select "GeneralFormDetail"
click at [255, 170] on select "[PERSON_NAME] 25 (2016/03) [PERSON_NAME] 101 [PERSON_NAME] 855 NY (2014/05) Gen…" at bounding box center [338, 176] width 166 height 12
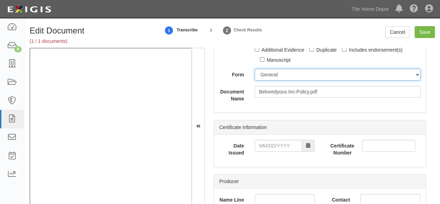
scroll to position [104, 0]
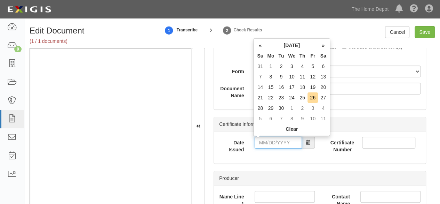
click at [274, 141] on input "Date Issued" at bounding box center [278, 142] width 47 height 12
drag, startPoint x: 313, startPoint y: 96, endPoint x: 311, endPoint y: 99, distance: 3.7
click at [313, 96] on td "26" at bounding box center [313, 97] width 10 height 10
type input "09/26/2025"
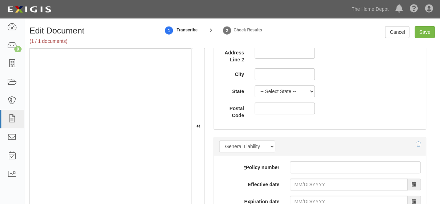
scroll to position [591, 0]
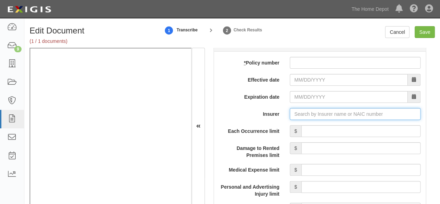
click at [305, 113] on input "Insurer" at bounding box center [355, 114] width 131 height 12
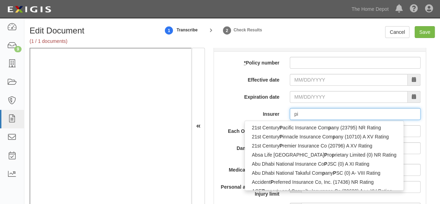
type input "pin"
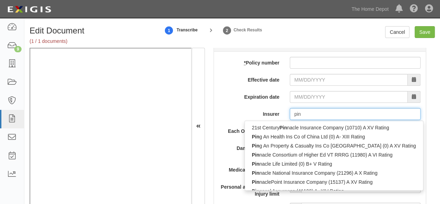
type input "ping An Health Ins Co of China Ltd (0) A- XIII Rating"
type input "ping"
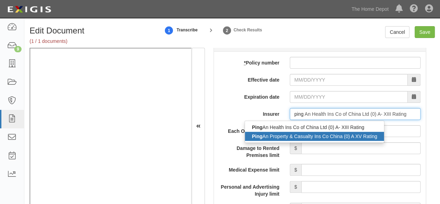
click at [304, 137] on div "Ping An Property & Casualty Ins Co China (0) A XV Rating" at bounding box center [314, 136] width 139 height 9
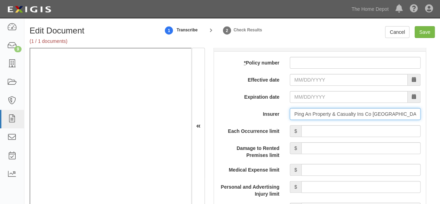
type input "Ping An Property & Casualty Ins Co China (0) A XV Rating"
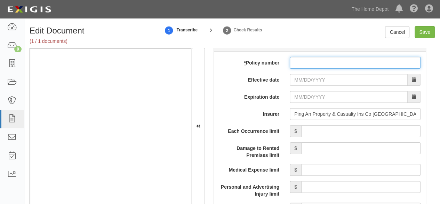
click at [301, 58] on input "* Policy number" at bounding box center [355, 63] width 131 height 12
paste input "14176006800 093870096"
type input "14176006800 093870096"
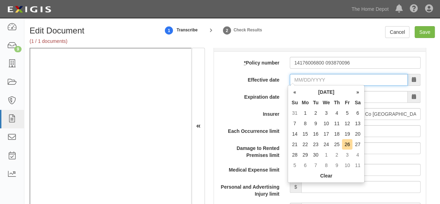
click at [296, 74] on input "Effective date" at bounding box center [349, 80] width 118 height 12
click at [316, 155] on td "30" at bounding box center [316, 154] width 10 height 10
type input "09/30/2025"
type input "09/30/2026"
drag, startPoint x: 305, startPoint y: 77, endPoint x: 332, endPoint y: 117, distance: 48.6
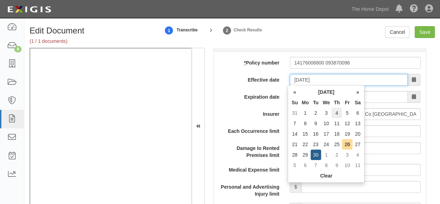
click at [305, 78] on input "09/30/2025" at bounding box center [349, 80] width 118 height 12
click at [356, 142] on td "27" at bounding box center [357, 144] width 10 height 10
type input "09/27/2025"
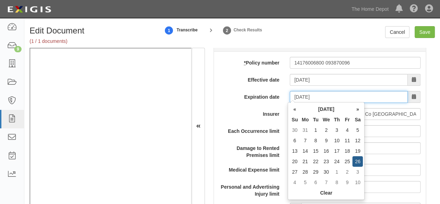
click at [307, 97] on input "09/27/2026" at bounding box center [349, 97] width 118 height 12
click at [354, 159] on td "26" at bounding box center [357, 161] width 10 height 10
type input "09/26/2026"
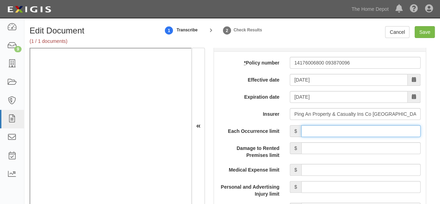
click at [342, 125] on input "Each Occurrence limit" at bounding box center [360, 131] width 119 height 12
type input "2,000,000"
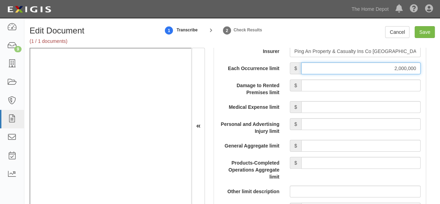
scroll to position [661, 0]
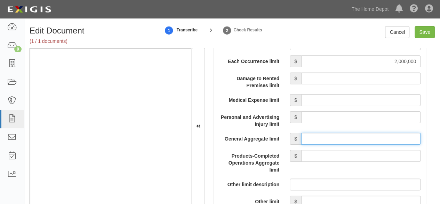
drag, startPoint x: 310, startPoint y: 137, endPoint x: 313, endPoint y: 133, distance: 5.2
click at [310, 137] on input "General Aggregate limit" at bounding box center [360, 139] width 119 height 12
type input "2,000,000"
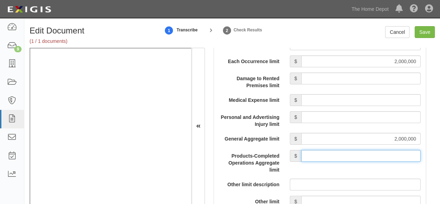
drag, startPoint x: 329, startPoint y: 157, endPoint x: 333, endPoint y: 148, distance: 9.6
click at [331, 152] on input "Products-Completed Operations Aggregate limit" at bounding box center [360, 156] width 119 height 12
type input "2,000,000"
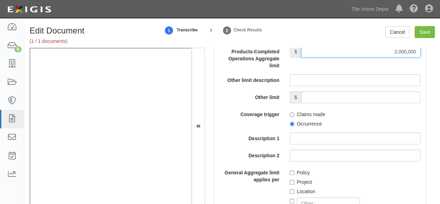
scroll to position [765, 0]
click at [290, 122] on input "Occurrence" at bounding box center [292, 123] width 5 height 5
radio input "true"
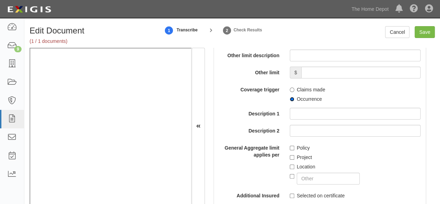
scroll to position [835, 0]
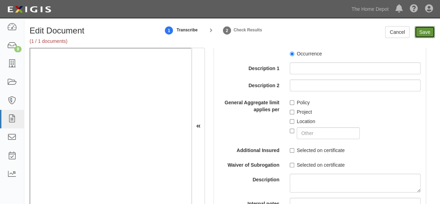
click at [423, 35] on input "Save" at bounding box center [425, 32] width 20 height 12
type input "2000000"
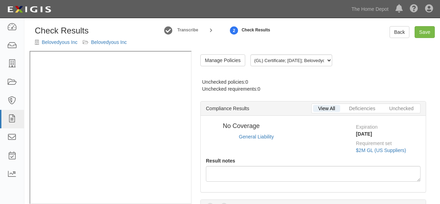
radio input "true"
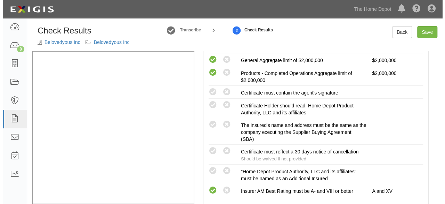
scroll to position [174, 0]
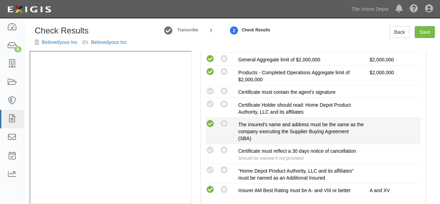
drag, startPoint x: 210, startPoint y: 126, endPoint x: 185, endPoint y: 134, distance: 26.8
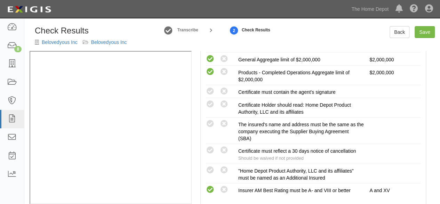
click at [210, 126] on icon at bounding box center [210, 123] width 9 height 9
radio input "true"
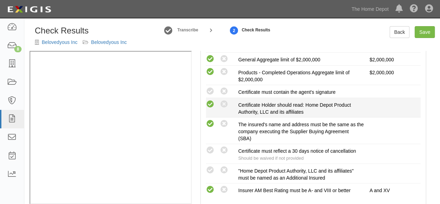
drag, startPoint x: 211, startPoint y: 93, endPoint x: 210, endPoint y: 101, distance: 8.4
click at [211, 93] on icon at bounding box center [210, 91] width 9 height 9
radio input "true"
click at [211, 103] on icon at bounding box center [210, 104] width 9 height 9
radio input "true"
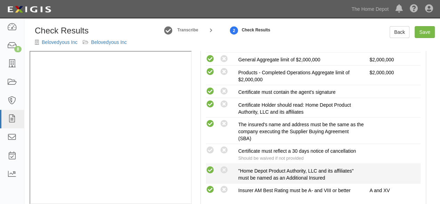
click at [211, 166] on icon at bounding box center [210, 170] width 9 height 9
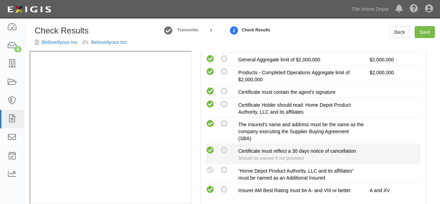
radio input "true"
click at [210, 149] on icon at bounding box center [210, 150] width 9 height 9
radio input "true"
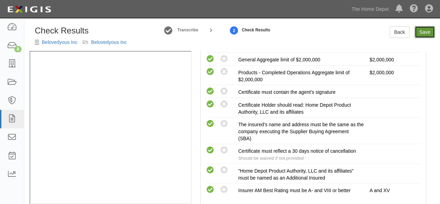
click at [421, 30] on link "Save" at bounding box center [425, 32] width 20 height 12
radio input "true"
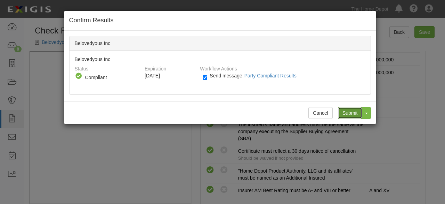
click at [348, 111] on input "Submit" at bounding box center [350, 113] width 24 height 12
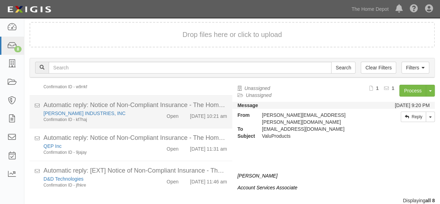
scroll to position [26, 0]
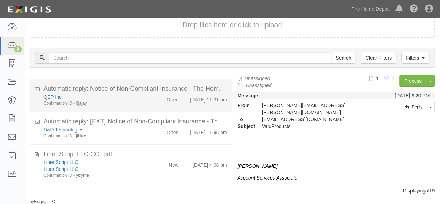
scroll to position [220, 0]
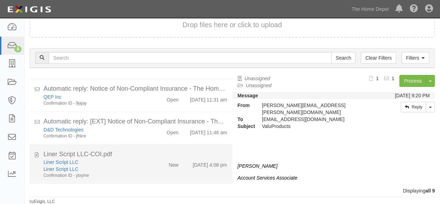
click at [144, 162] on div "Liner Script LLC Liner Script LLC Confirmation ID - ytxyme" at bounding box center [94, 168] width 113 height 20
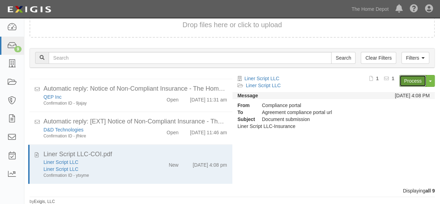
click at [413, 80] on link "Process" at bounding box center [412, 81] width 27 height 12
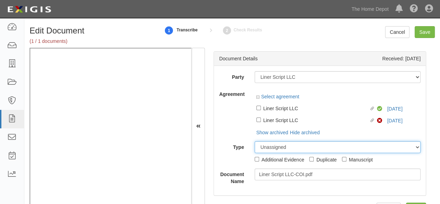
click at [393, 141] on select "Unassigned Binder Cancellation Notice Certificate Contract Endorsement Insuranc…" at bounding box center [338, 147] width 166 height 12
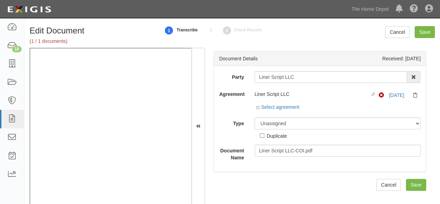
drag, startPoint x: 239, startPoint y: 83, endPoint x: 271, endPoint y: 77, distance: 32.7
click at [244, 82] on div "Party Liner Script LLC 1000576868 Ontario Inc. [STREET_ADDRESS] Inc. (MOD LIGHT…" at bounding box center [319, 116] width 201 height 90
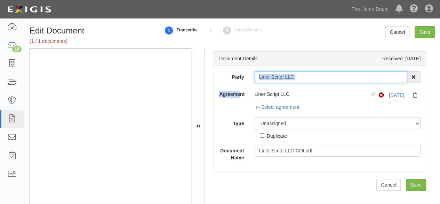
click at [303, 75] on input "Liner Script LLC" at bounding box center [331, 77] width 153 height 12
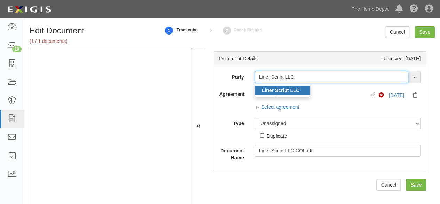
type input "Liner Script LLC"
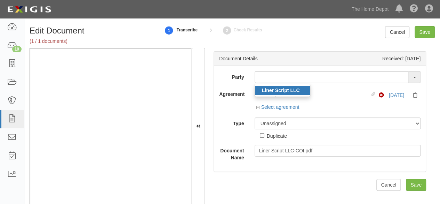
drag, startPoint x: 293, startPoint y: 91, endPoint x: 278, endPoint y: 79, distance: 19.0
click at [292, 91] on strong "Liner Script LLC" at bounding box center [281, 90] width 38 height 6
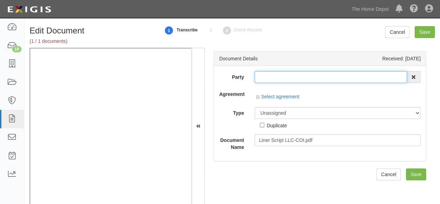
type input "Liner Script LLC"
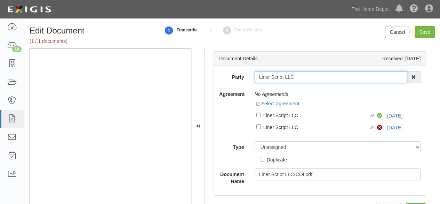
click at [263, 73] on input "Liner Script LLC" at bounding box center [331, 77] width 153 height 12
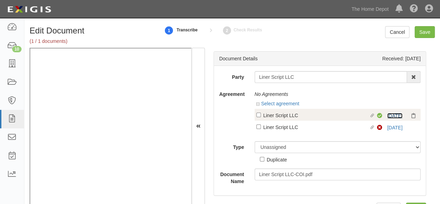
click at [387, 115] on link "8/1/26" at bounding box center [394, 116] width 15 height 6
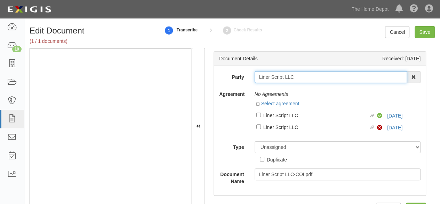
click at [267, 73] on input "Liner Script LLC" at bounding box center [331, 77] width 153 height 12
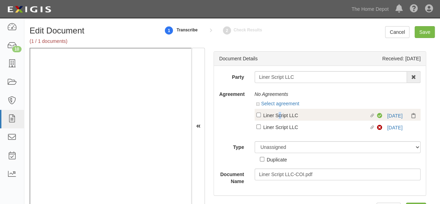
click at [279, 117] on div "Liner Script LLC" at bounding box center [316, 115] width 106 height 8
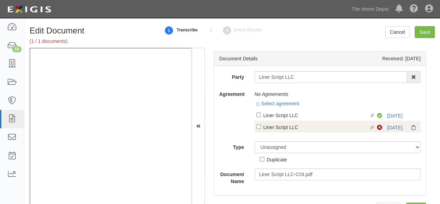
click at [281, 126] on div "Liner Script LLC" at bounding box center [316, 127] width 106 height 8
click at [261, 126] on input "Linked agreement Liner Script LLC Linked agreement" at bounding box center [258, 126] width 5 height 5
checkbox input "true"
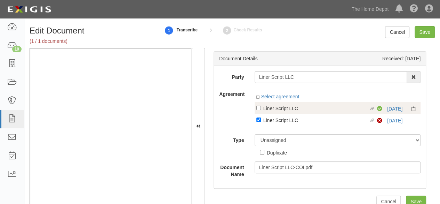
click at [278, 107] on div "Liner Script LLC" at bounding box center [316, 108] width 106 height 8
click at [261, 107] on input "Linked agreement Liner Script LLC Linked agreement" at bounding box center [258, 107] width 5 height 5
checkbox input "true"
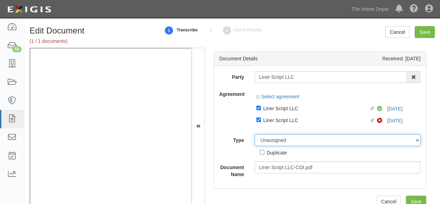
drag, startPoint x: 277, startPoint y: 140, endPoint x: 279, endPoint y: 134, distance: 6.2
click at [277, 139] on select "Unassigned Binder Cancellation Notice Certificate Contract Endorsement Insuranc…" at bounding box center [338, 140] width 166 height 12
select select "CertificateDetail"
click at [255, 134] on select "Unassigned Binder Cancellation Notice Certificate Contract Endorsement Insuranc…" at bounding box center [338, 140] width 166 height 12
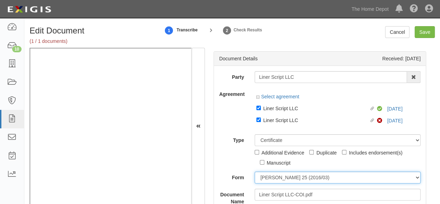
click at [286, 177] on select "ACORD 25 (2016/03) ACORD 101 ACORD 855 NY (2014/05) General" at bounding box center [338, 177] width 166 height 12
select select "GeneralFormDetail"
click at [255, 171] on select "ACORD 25 (2016/03) ACORD 101 ACORD 855 NY (2014/05) General" at bounding box center [338, 177] width 166 height 12
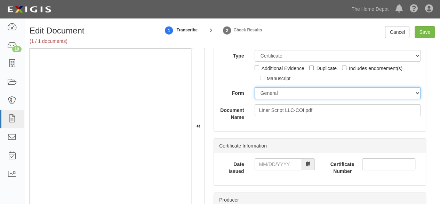
scroll to position [104, 0]
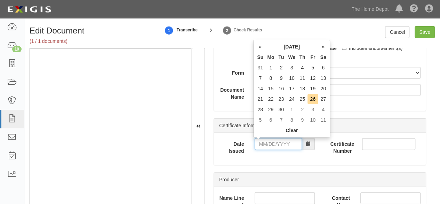
click at [272, 143] on input "Date Issued" at bounding box center [278, 144] width 47 height 12
click at [260, 110] on td "28" at bounding box center [260, 109] width 10 height 10
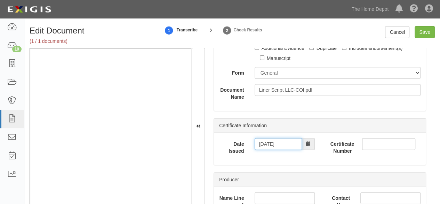
click at [266, 141] on input "09/28/2025" at bounding box center [278, 144] width 47 height 12
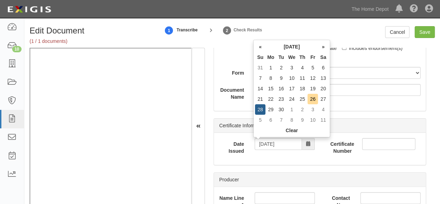
drag, startPoint x: 314, startPoint y: 96, endPoint x: 290, endPoint y: 107, distance: 26.9
click at [314, 96] on td "26" at bounding box center [313, 99] width 10 height 10
type input "09/26/2025"
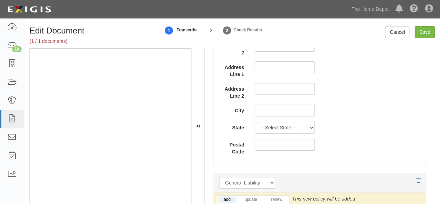
scroll to position [557, 0]
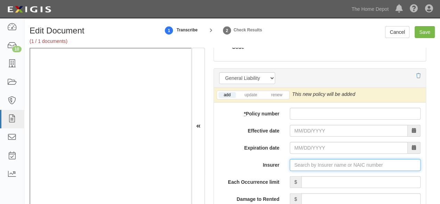
drag, startPoint x: 300, startPoint y: 163, endPoint x: 294, endPoint y: 162, distance: 5.6
click at [300, 163] on input "Insurer" at bounding box center [355, 165] width 131 height 12
type input "pin"
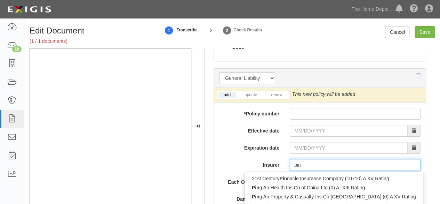
type input "ping An Health Ins Co of China Ltd (0) A- XIII Rating"
type input "ping"
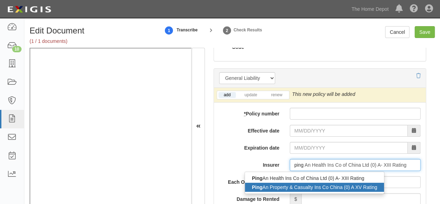
click at [301, 188] on div "Ping An Property & Casualty Ins Co China (0) A XV Rating" at bounding box center [314, 186] width 139 height 9
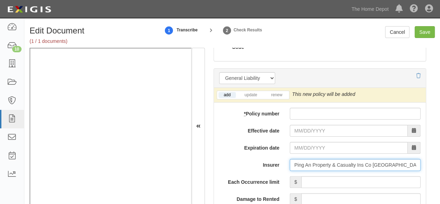
type input "Ping An Property & Casualty Ins Co China (0) A XV Rating"
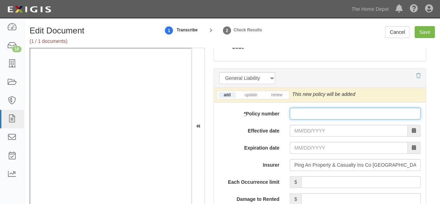
click at [303, 112] on input "* Policy number" at bounding box center [355, 113] width 131 height 12
paste input "14176006800 093569720"
type input "14176006800 093569720"
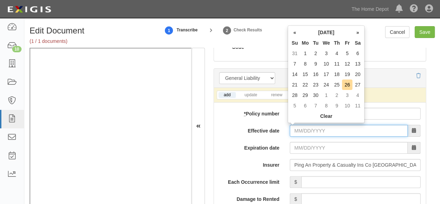
click at [304, 126] on input "Effective date" at bounding box center [349, 131] width 118 height 12
click at [295, 95] on td "28" at bounding box center [294, 95] width 10 height 10
type input "09/28/2025"
type input "09/28/2026"
click at [303, 131] on input "09/28/2025" at bounding box center [349, 131] width 118 height 12
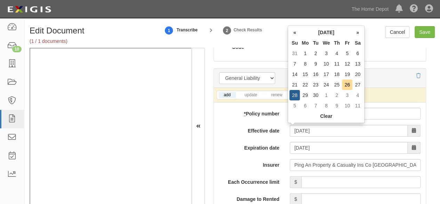
click at [358, 82] on td "27" at bounding box center [357, 84] width 10 height 10
type input "09/27/2025"
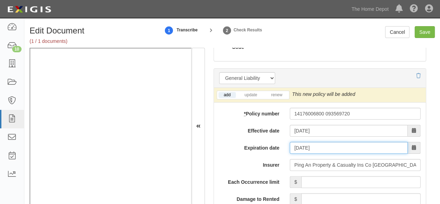
click at [297, 147] on input "09/27/2026" at bounding box center [349, 148] width 118 height 12
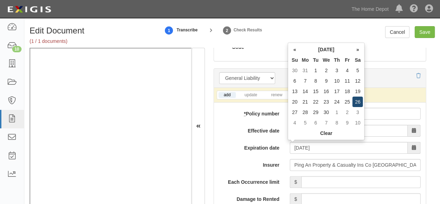
click at [359, 103] on td "26" at bounding box center [357, 101] width 10 height 10
type input "09/26/2026"
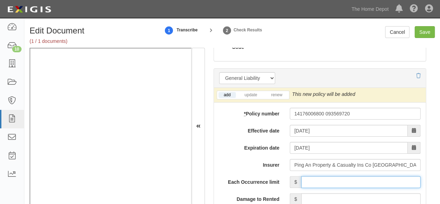
drag, startPoint x: 344, startPoint y: 181, endPoint x: 347, endPoint y: 174, distance: 7.0
click at [345, 179] on input "Each Occurrence limit" at bounding box center [360, 182] width 119 height 12
type input "4,000,000"
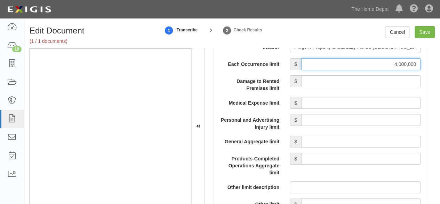
scroll to position [696, 0]
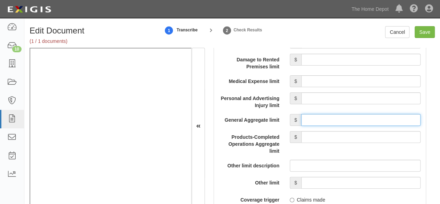
click at [325, 117] on input "General Aggregate limit" at bounding box center [360, 120] width 119 height 12
type input "4,000,000"
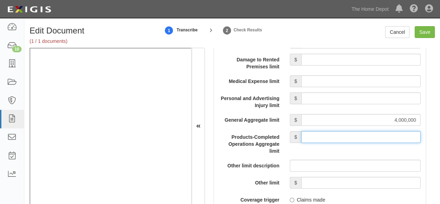
drag, startPoint x: 345, startPoint y: 135, endPoint x: 345, endPoint y: 130, distance: 5.2
click at [345, 132] on input "Products-Completed Operations Aggregate limit" at bounding box center [360, 137] width 119 height 12
type input "4,000,000"
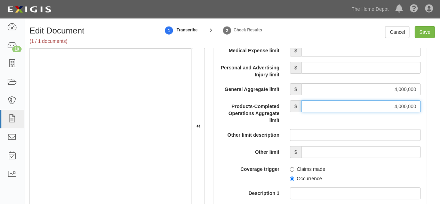
scroll to position [765, 0]
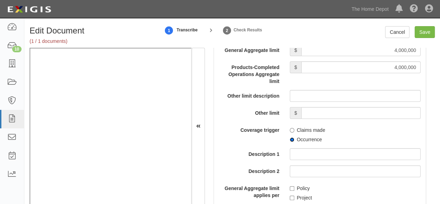
click at [290, 137] on input "Occurrence" at bounding box center [292, 139] width 5 height 5
radio input "true"
click at [426, 32] on input "Save" at bounding box center [425, 32] width 20 height 12
type input "4000000"
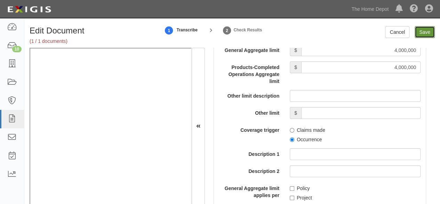
type input "4000000"
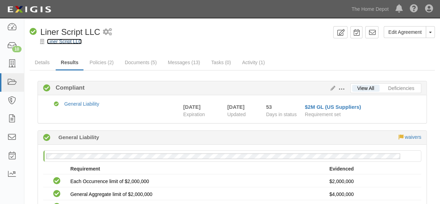
click at [69, 40] on link "Liner Script LLC" at bounding box center [64, 42] width 35 height 6
click at [53, 41] on link "Liner Script LLC" at bounding box center [64, 42] width 35 height 6
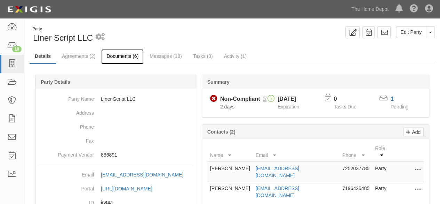
click at [120, 57] on link "Documents (6)" at bounding box center [122, 56] width 42 height 15
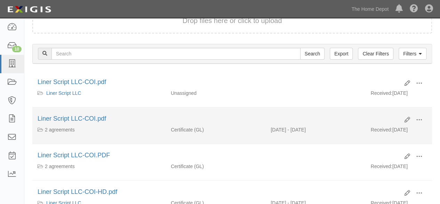
scroll to position [70, 0]
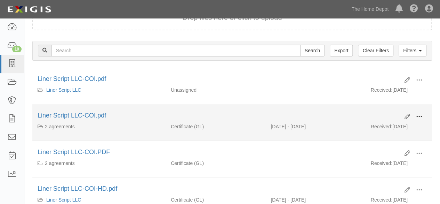
click at [418, 117] on span at bounding box center [419, 116] width 6 height 6
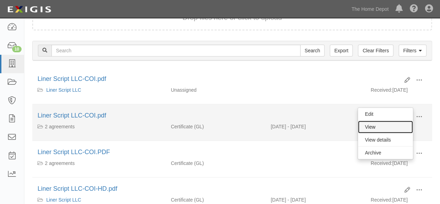
click at [403, 125] on link "View" at bounding box center [385, 126] width 55 height 13
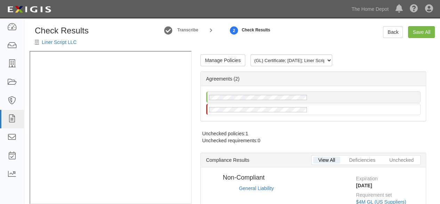
radio input "true"
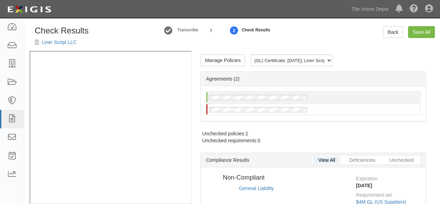
radio input "true"
click at [230, 61] on link "Manage Policies" at bounding box center [222, 60] width 45 height 12
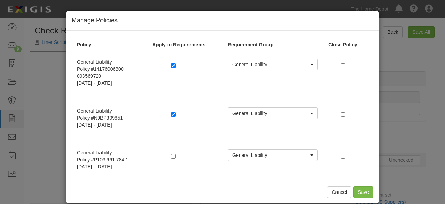
click at [399, 142] on div "Manage Policies Policy Apply to Requirements Requirement Group Close Policy Gen…" at bounding box center [222, 102] width 445 height 204
click at [339, 192] on button "Cancel" at bounding box center [339, 192] width 24 height 12
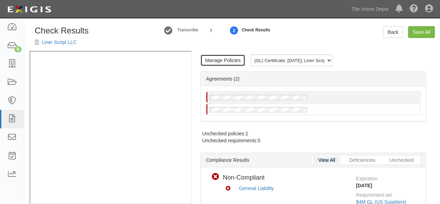
click at [225, 64] on link "Manage Policies" at bounding box center [222, 60] width 45 height 12
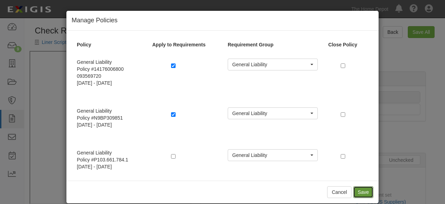
click at [357, 193] on button "Save" at bounding box center [363, 192] width 20 height 12
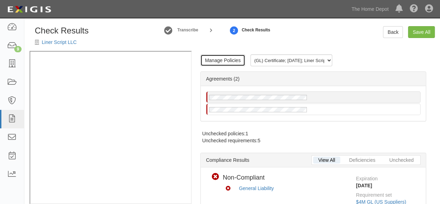
click at [226, 61] on link "Manage Policies" at bounding box center [222, 60] width 45 height 12
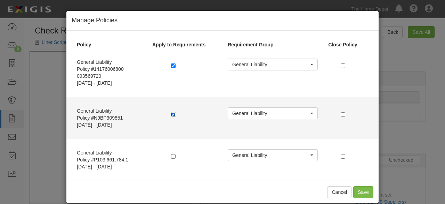
click at [172, 114] on input "checkbox" at bounding box center [173, 114] width 5 height 5
checkbox input "false"
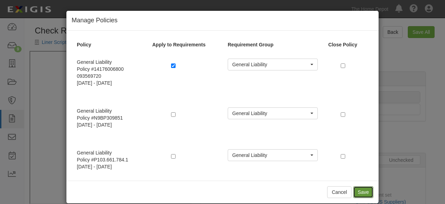
click at [362, 191] on button "Save" at bounding box center [363, 192] width 20 height 12
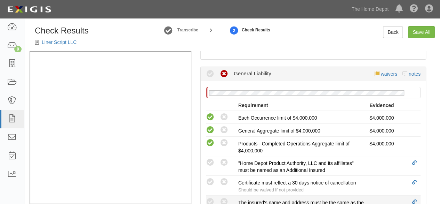
scroll to position [244, 0]
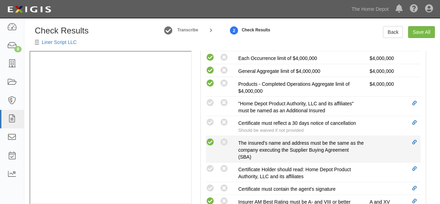
click at [212, 141] on icon at bounding box center [210, 142] width 9 height 9
radio input "true"
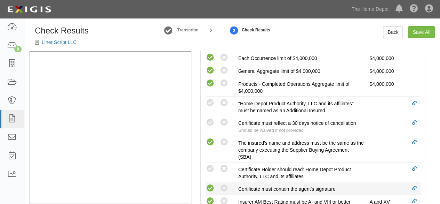
click at [210, 186] on icon at bounding box center [210, 188] width 9 height 9
radio input "true"
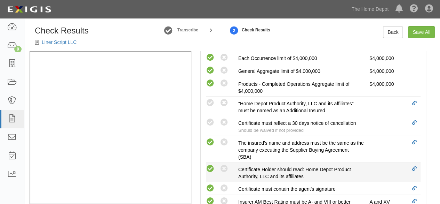
click at [209, 164] on icon at bounding box center [210, 168] width 9 height 9
radio input "true"
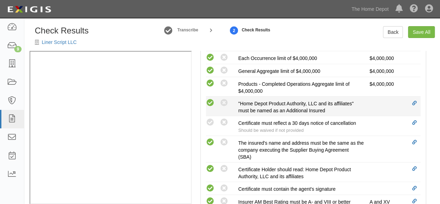
click at [211, 102] on icon at bounding box center [210, 102] width 9 height 9
radio input "true"
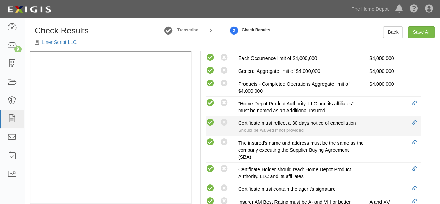
drag, startPoint x: 212, startPoint y: 120, endPoint x: 216, endPoint y: 119, distance: 3.5
click at [212, 120] on icon at bounding box center [210, 122] width 9 height 9
radio input "true"
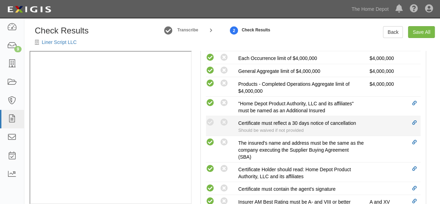
radio input "true"
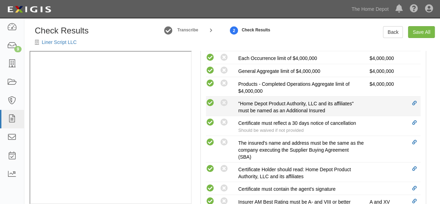
scroll to position [0, 0]
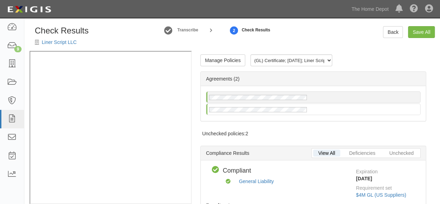
scroll to position [10, 0]
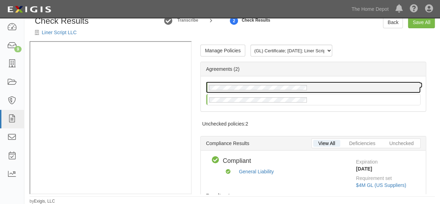
drag, startPoint x: 325, startPoint y: 89, endPoint x: 338, endPoint y: 81, distance: 15.3
click at [325, 88] on div at bounding box center [313, 87] width 214 height 11
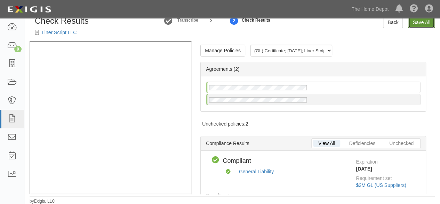
click at [418, 27] on link "Save All" at bounding box center [421, 22] width 27 height 12
radio input "false"
radio input "true"
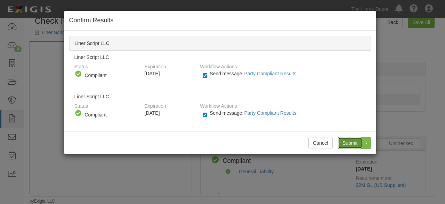
click at [350, 142] on input "Submit" at bounding box center [350, 143] width 24 height 12
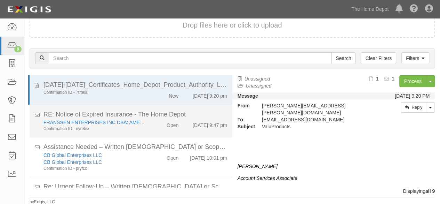
scroll to position [147, 0]
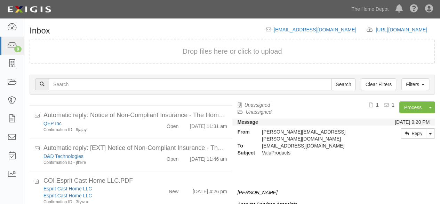
scroll to position [26, 0]
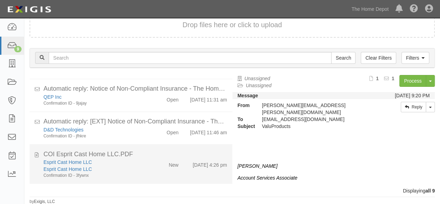
click at [139, 169] on div "Esprit Cast Home LLC" at bounding box center [94, 168] width 103 height 7
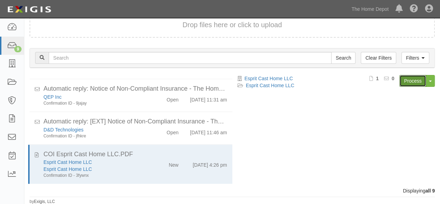
click at [412, 83] on link "Process" at bounding box center [412, 81] width 27 height 12
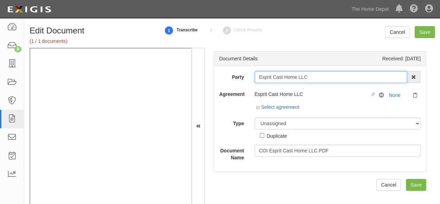
click at [321, 77] on input "Esprit Cast Home LLC" at bounding box center [331, 77] width 153 height 12
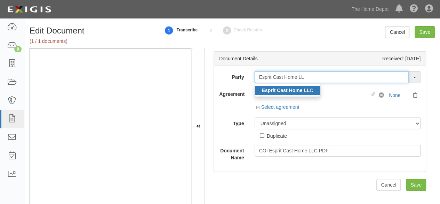
type input "Esprit Cast Home LL"
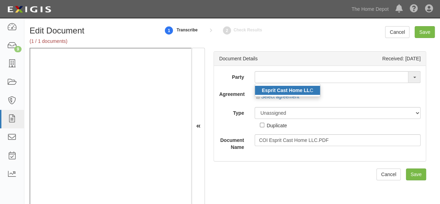
click at [298, 91] on strong "Esprit Cast Home LL" at bounding box center [286, 90] width 48 height 6
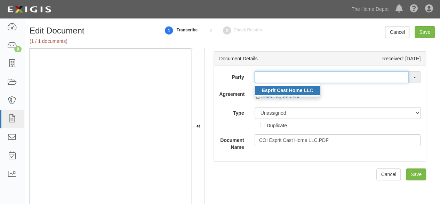
type input "Esprit Cast Home LLC"
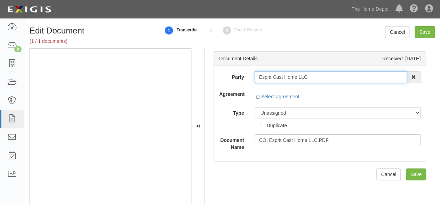
click at [278, 77] on input "Esprit Cast Home LLC" at bounding box center [331, 77] width 153 height 12
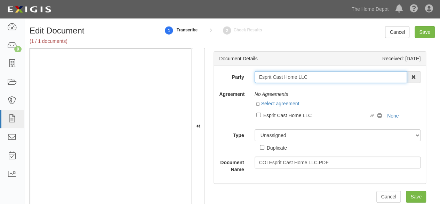
click at [278, 77] on input "Esprit Cast Home LLC" at bounding box center [331, 77] width 153 height 12
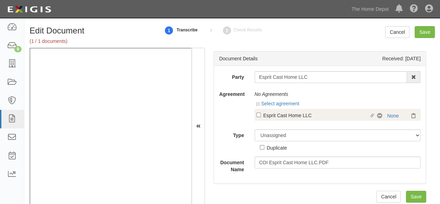
click at [293, 118] on div "Esprit Cast Home LLC" at bounding box center [316, 115] width 106 height 8
click at [261, 117] on input "Linked agreement Esprit Cast Home LLC Linked agreement" at bounding box center [258, 114] width 5 height 5
checkbox input "true"
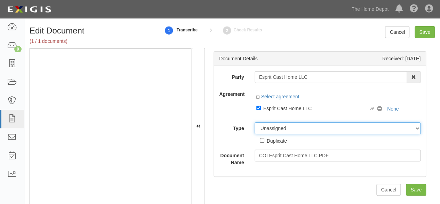
click at [282, 128] on div "Party Esprit Cast Home LLC Esprit Cast Home LL C 1000576868 Ontario Inc. 10 STR…" at bounding box center [319, 118] width 201 height 95
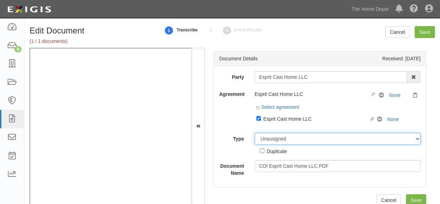
select select "CertificateDetail"
click at [255, 133] on select "Unassigned Binder Cancellation Notice Certificate Contract Endorsement Insuranc…" at bounding box center [338, 139] width 166 height 12
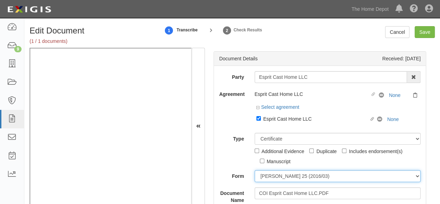
drag, startPoint x: 269, startPoint y: 175, endPoint x: 270, endPoint y: 171, distance: 4.8
click at [269, 175] on select "ACORD 25 (2016/03) ACORD 101 ACORD 855 NY (2014/05) General" at bounding box center [338, 176] width 166 height 12
select select "GeneralFormDetail"
click at [255, 170] on select "ACORD 25 (2016/03) ACORD 101 ACORD 855 NY (2014/05) General" at bounding box center [338, 176] width 166 height 12
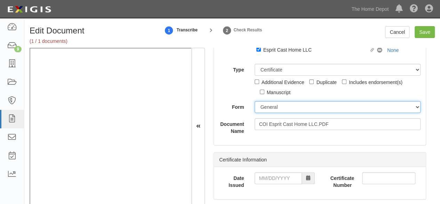
scroll to position [70, 0]
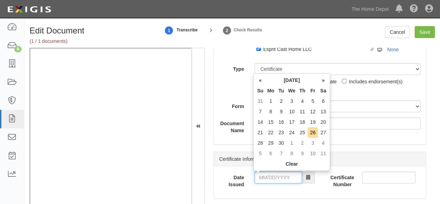
click at [271, 176] on input "Date Issued" at bounding box center [278, 177] width 47 height 12
drag, startPoint x: 259, startPoint y: 131, endPoint x: 260, endPoint y: 146, distance: 14.7
click at [259, 135] on td "21" at bounding box center [260, 132] width 10 height 10
drag, startPoint x: 264, startPoint y: 178, endPoint x: 277, endPoint y: 159, distance: 23.1
click at [265, 177] on input "09/21/2025" at bounding box center [278, 177] width 47 height 12
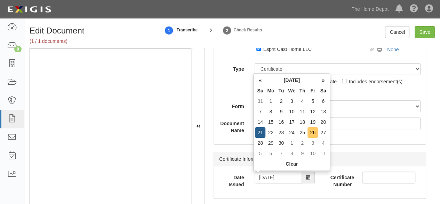
click at [311, 132] on td "26" at bounding box center [313, 132] width 10 height 10
type input "09/26/2025"
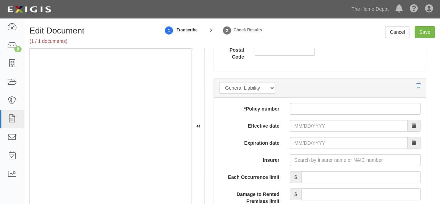
scroll to position [557, 0]
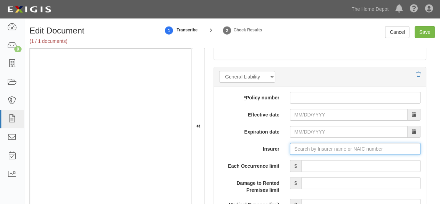
click at [308, 148] on input "Insurer" at bounding box center [355, 149] width 131 height 12
paste input "10391"
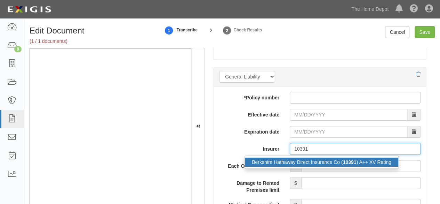
click at [302, 159] on div "Berkshire Hathaway Direct Insurance Co ( 10391 ) A++ XV Rating" at bounding box center [321, 161] width 153 height 9
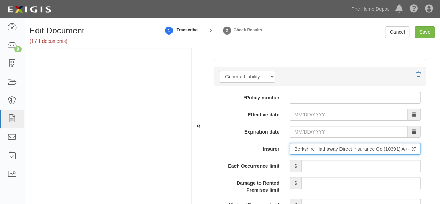
type input "Berkshire Hathaway Direct Insurance Co (10391) A++ XV Rating"
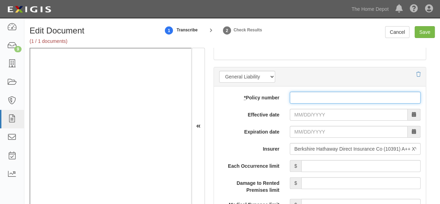
click at [305, 95] on input "* Policy number" at bounding box center [355, 97] width 131 height 12
paste input "N9BP367228"
type input "N9BP367228"
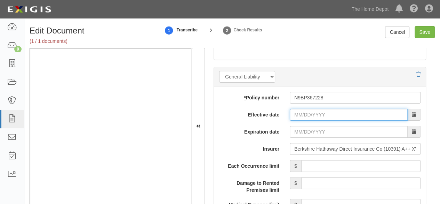
click at [298, 115] on input "Effective date" at bounding box center [349, 115] width 118 height 12
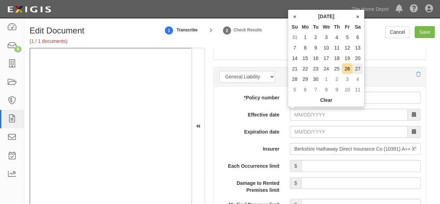
click at [356, 69] on td "27" at bounding box center [357, 68] width 10 height 10
type input "09/27/2025"
type input "09/27/2026"
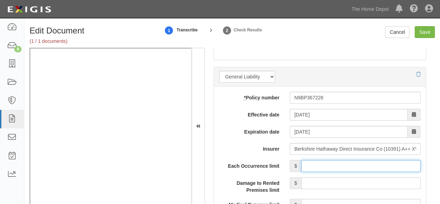
click at [314, 161] on input "Each Occurrence limit" at bounding box center [360, 166] width 119 height 12
type input "2,000,000"
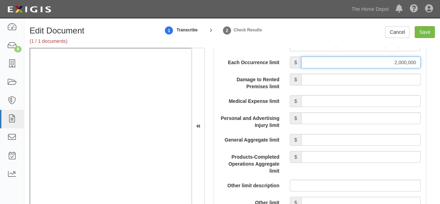
scroll to position [661, 0]
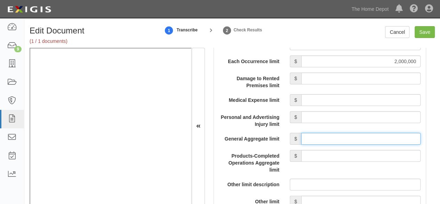
click at [318, 134] on input "General Aggregate limit" at bounding box center [360, 139] width 119 height 12
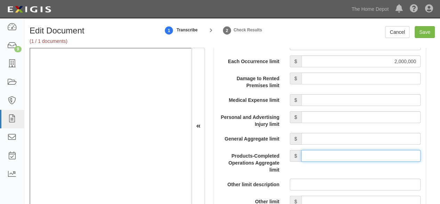
click at [337, 150] on input "Products-Completed Operations Aggregate limit" at bounding box center [360, 156] width 119 height 12
type input "4,000,000"
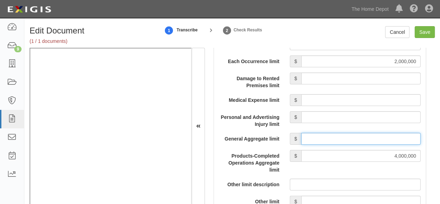
click at [344, 133] on input "General Aggregate limit" at bounding box center [360, 139] width 119 height 12
type input "4,000,000"
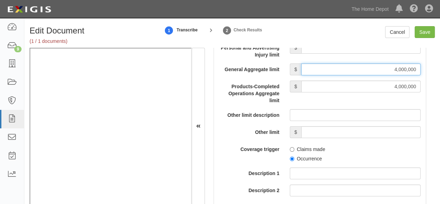
scroll to position [731, 0]
click at [291, 157] on input "Occurrence" at bounding box center [292, 158] width 5 height 5
radio input "true"
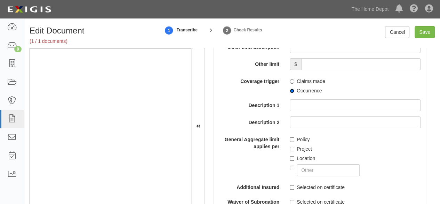
scroll to position [800, 0]
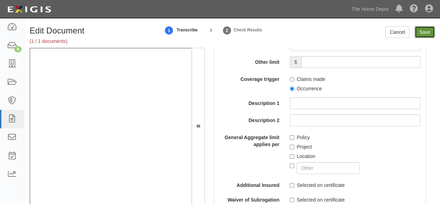
click at [422, 33] on input "Save" at bounding box center [425, 32] width 20 height 12
type input "2000000"
type input "4000000"
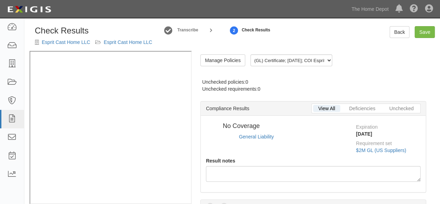
radio input "true"
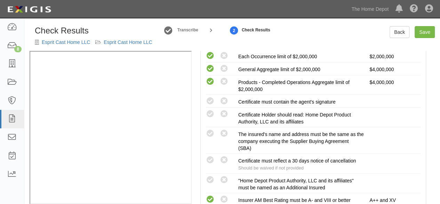
scroll to position [174, 0]
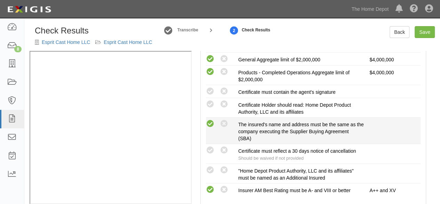
click at [210, 124] on icon at bounding box center [210, 123] width 9 height 9
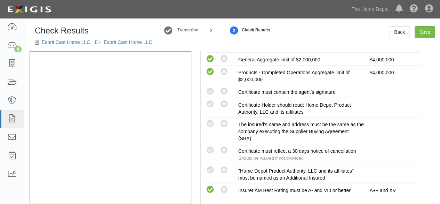
radio input "true"
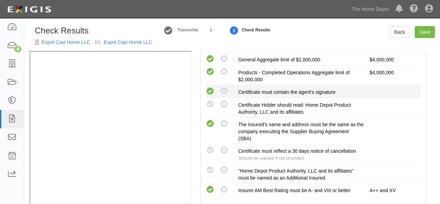
click at [210, 90] on icon at bounding box center [210, 91] width 9 height 9
radio input "true"
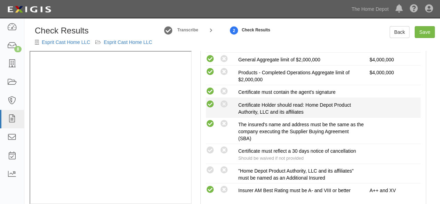
click at [211, 101] on icon at bounding box center [210, 104] width 9 height 9
radio input "true"
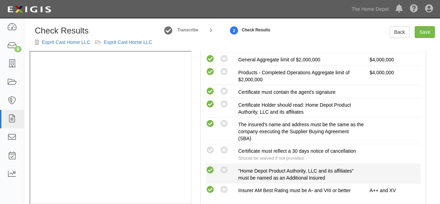
click at [210, 167] on icon at bounding box center [210, 170] width 9 height 9
radio input "true"
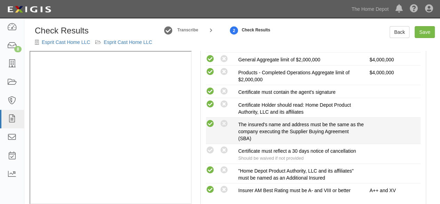
drag, startPoint x: 225, startPoint y: 147, endPoint x: 277, endPoint y: 130, distance: 54.8
click at [225, 147] on icon at bounding box center [224, 150] width 9 height 9
radio input "true"
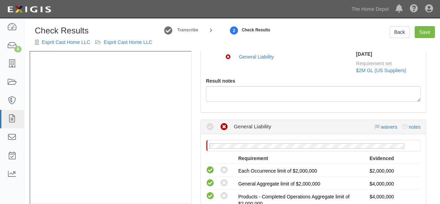
scroll to position [35, 0]
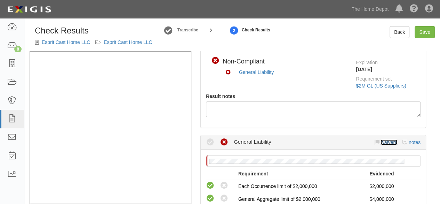
click at [383, 143] on link "waivers" at bounding box center [389, 142] width 16 height 6
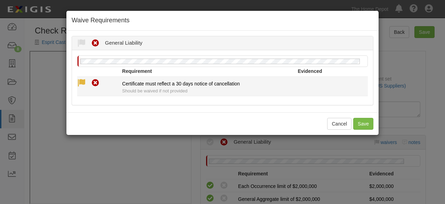
click at [83, 81] on icon at bounding box center [81, 83] width 9 height 9
radio input "true"
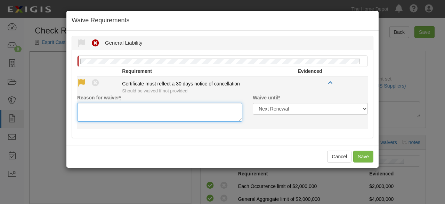
click at [88, 108] on textarea "Reason for waiver *" at bounding box center [159, 112] width 165 height 19
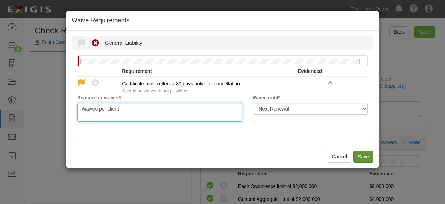
type textarea "Waived per client"
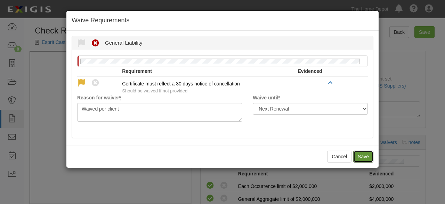
drag, startPoint x: 361, startPoint y: 156, endPoint x: 350, endPoint y: 153, distance: 11.2
click at [361, 156] on button "Save" at bounding box center [363, 156] width 20 height 12
radio input "true"
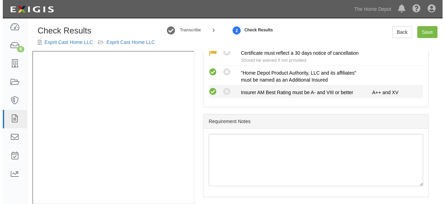
scroll to position [273, 0]
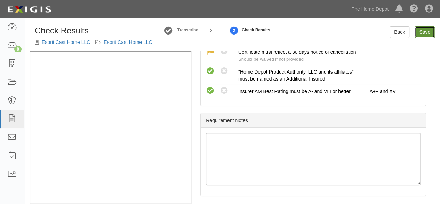
click at [425, 31] on link "Save" at bounding box center [425, 32] width 20 height 12
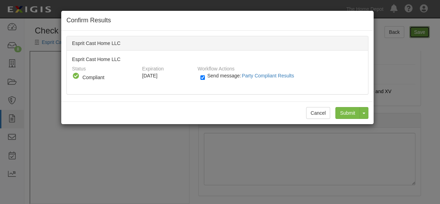
radio input "true"
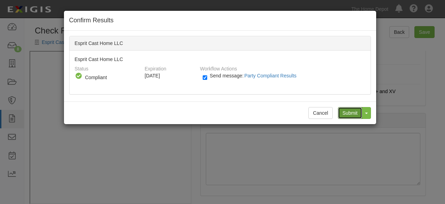
drag, startPoint x: 353, startPoint y: 115, endPoint x: 242, endPoint y: 94, distance: 113.7
click at [353, 114] on input "Submit" at bounding box center [350, 113] width 24 height 12
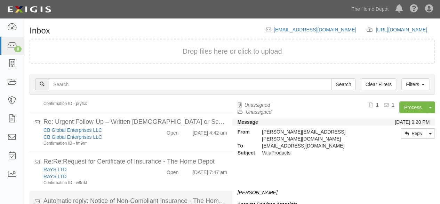
scroll to position [174, 0]
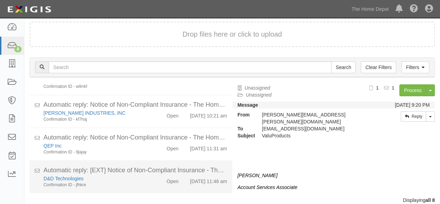
scroll to position [26, 0]
